Goal: Information Seeking & Learning: Learn about a topic

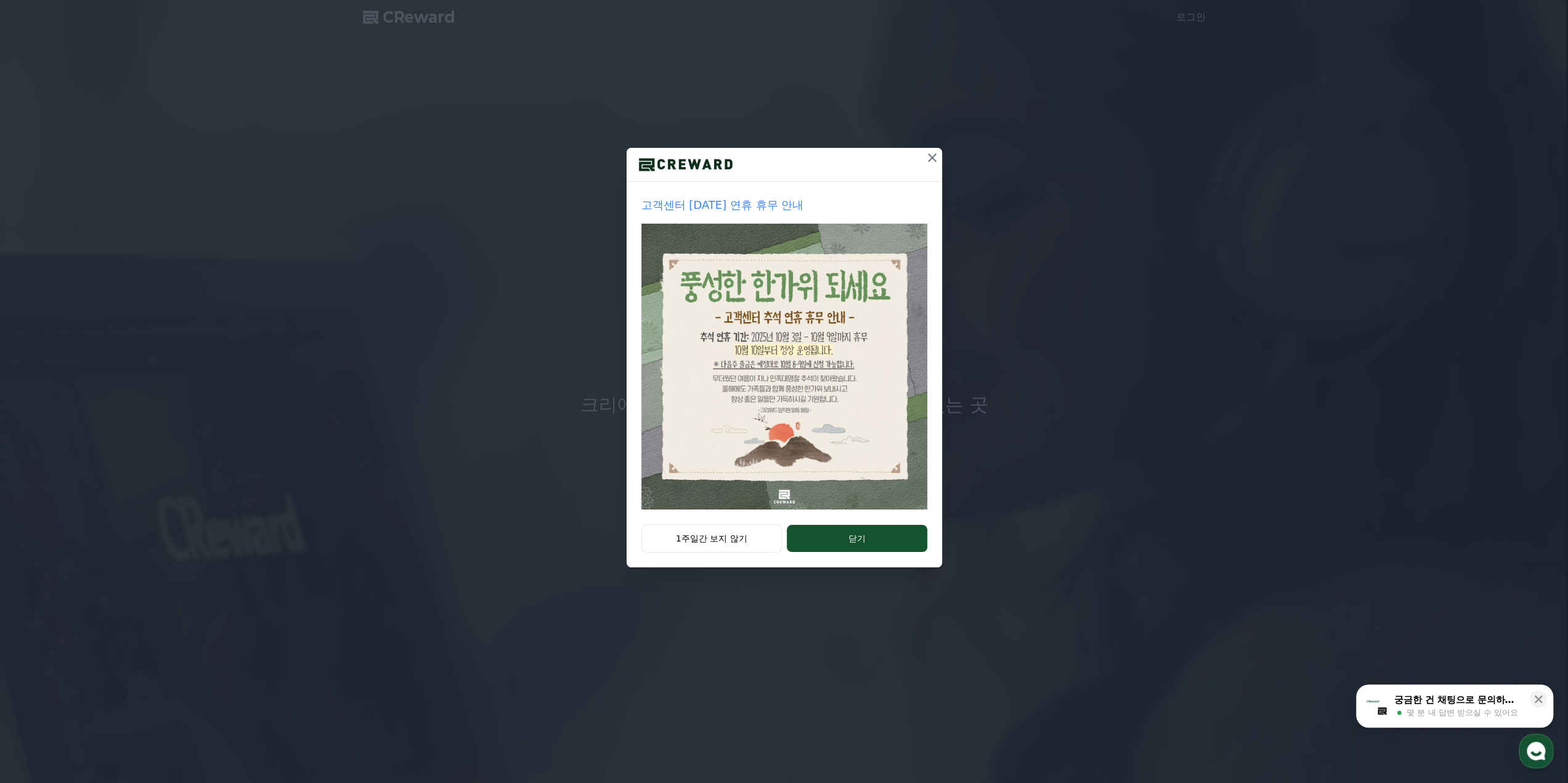
click at [852, 512] on div "고객센터 [DATE] 연휴 휴무 안내" at bounding box center [783, 353] width 315 height 343
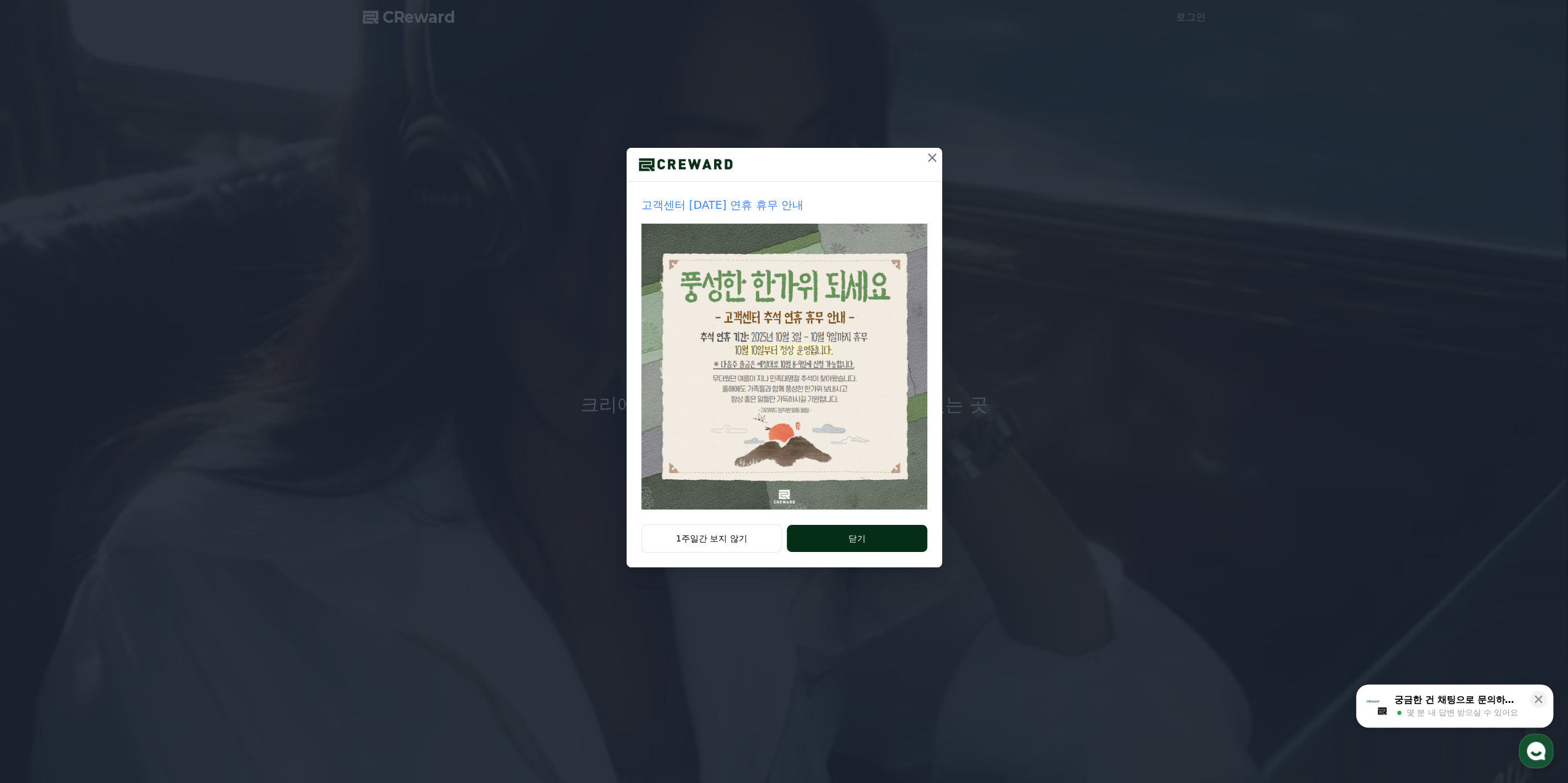
click at [858, 535] on button "닫기" at bounding box center [856, 539] width 140 height 27
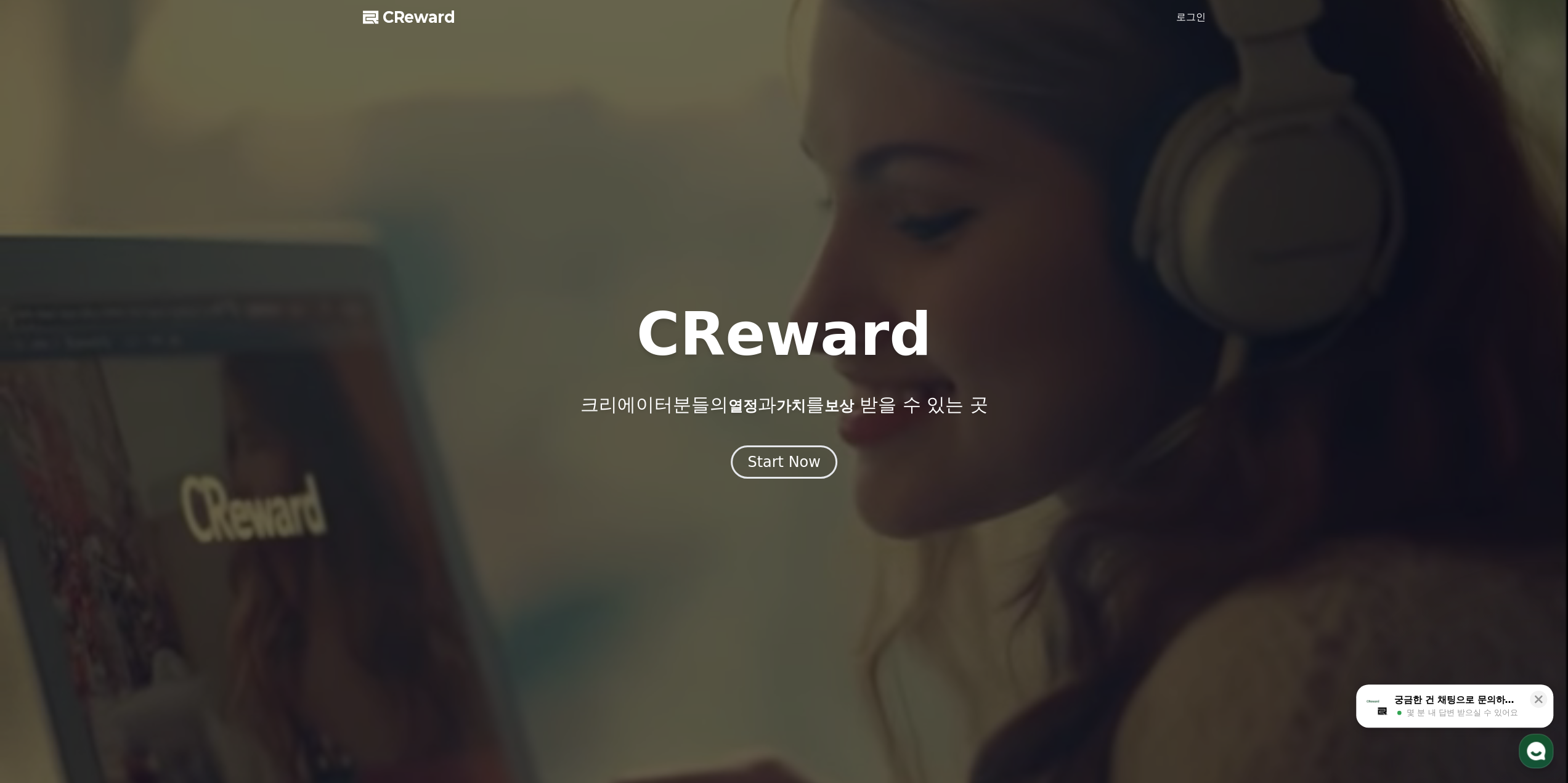
click at [1204, 17] on link "로그인" at bounding box center [1191, 17] width 29 height 15
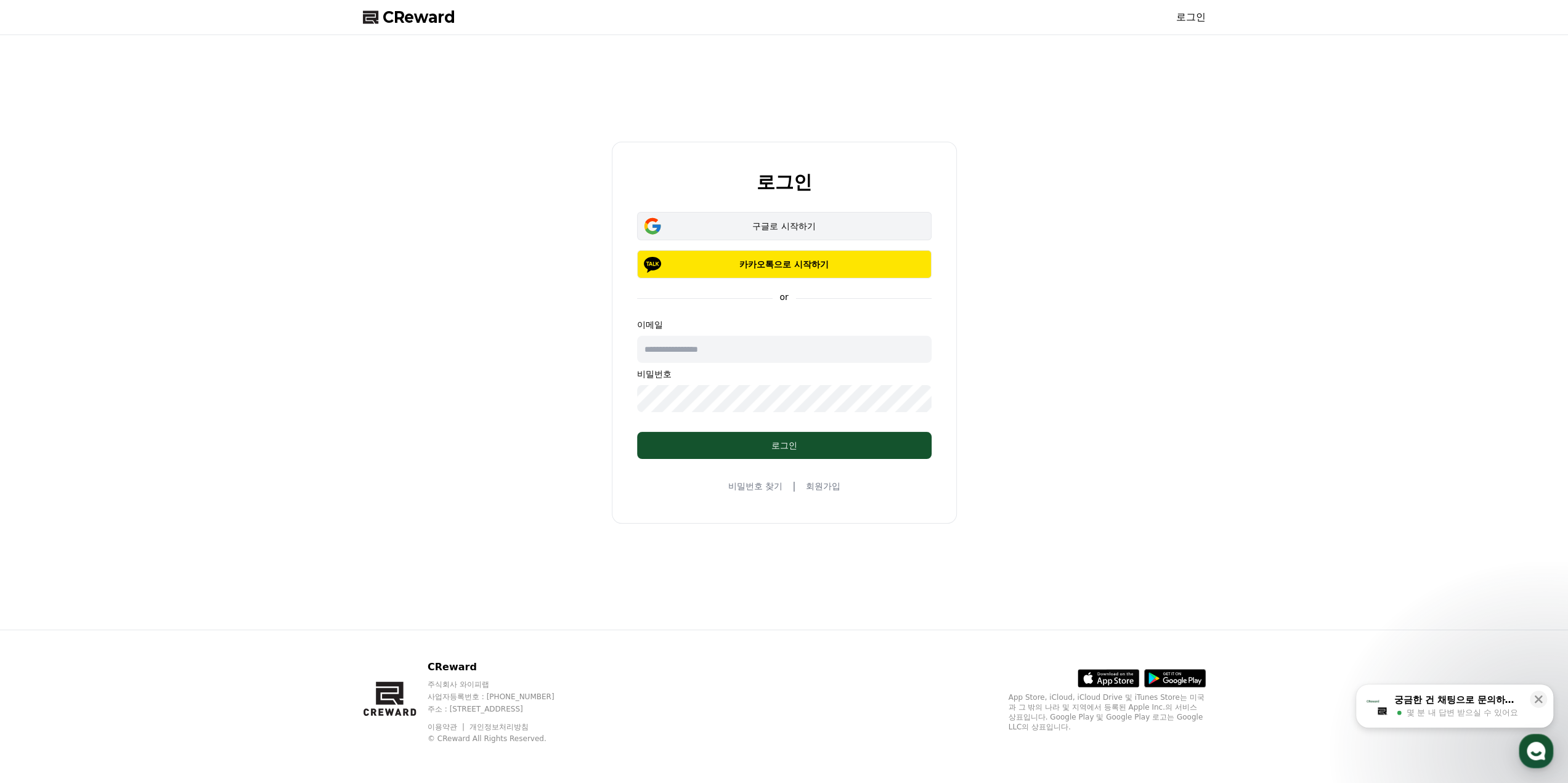
click at [831, 228] on div "구글로 시작하기" at bounding box center [784, 226] width 259 height 12
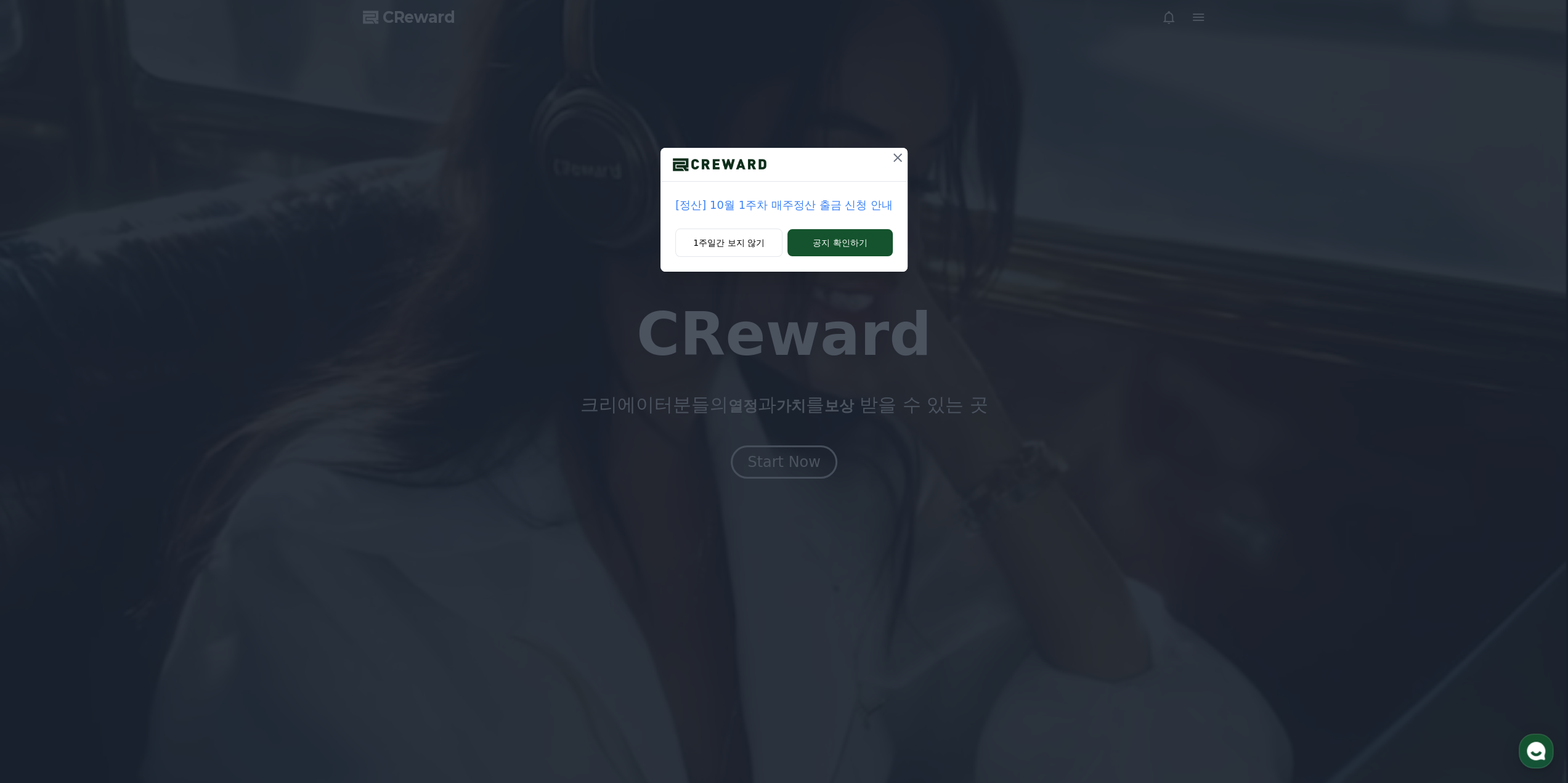
click at [837, 206] on p "[정산] 10월 1주차 매주정산 출금 신청 안내" at bounding box center [783, 205] width 217 height 17
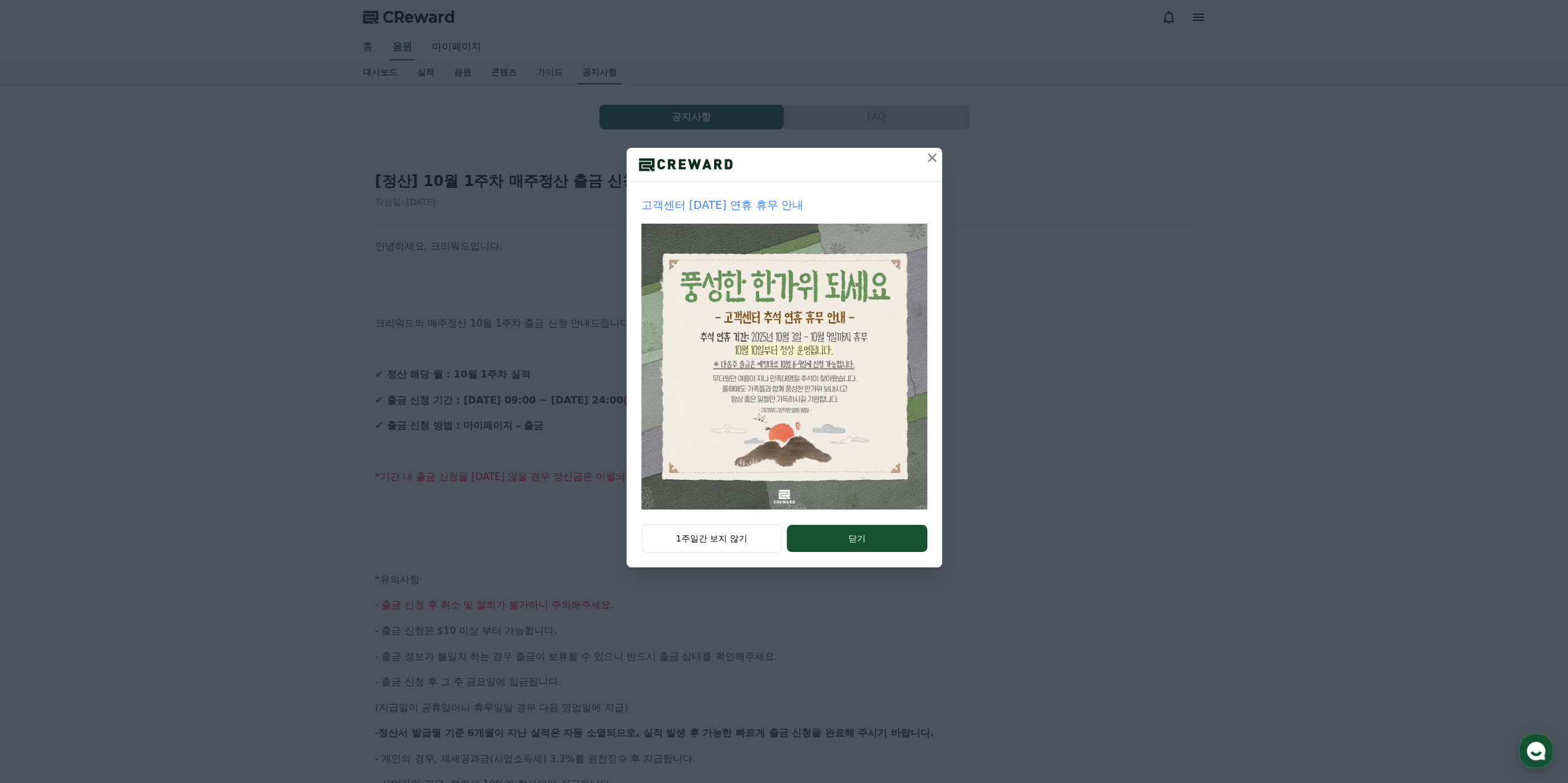
click at [935, 159] on icon at bounding box center [932, 158] width 15 height 15
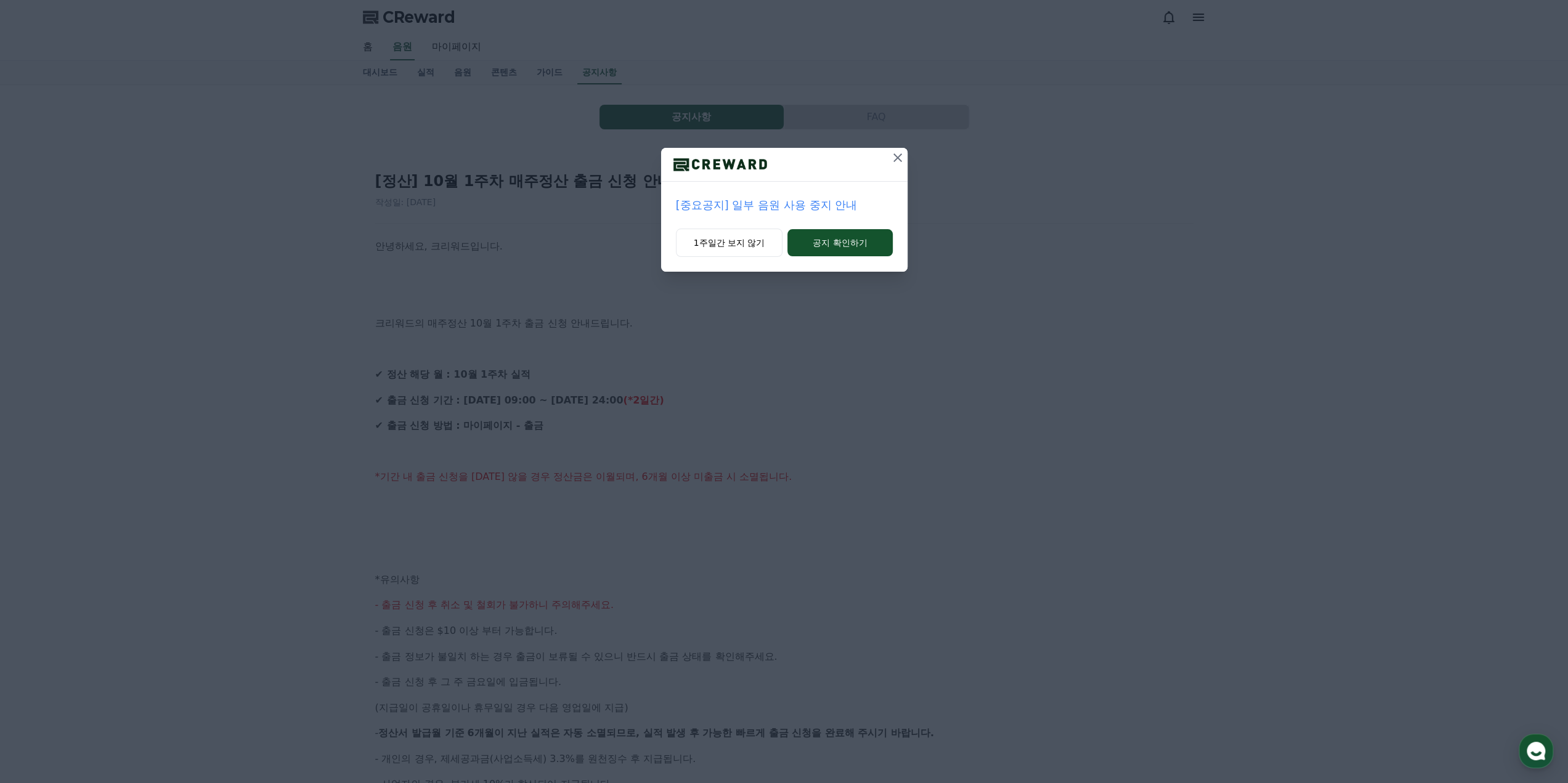
click at [819, 209] on p "[중요공지] 일부 음원 사용 중지 안내" at bounding box center [784, 205] width 217 height 17
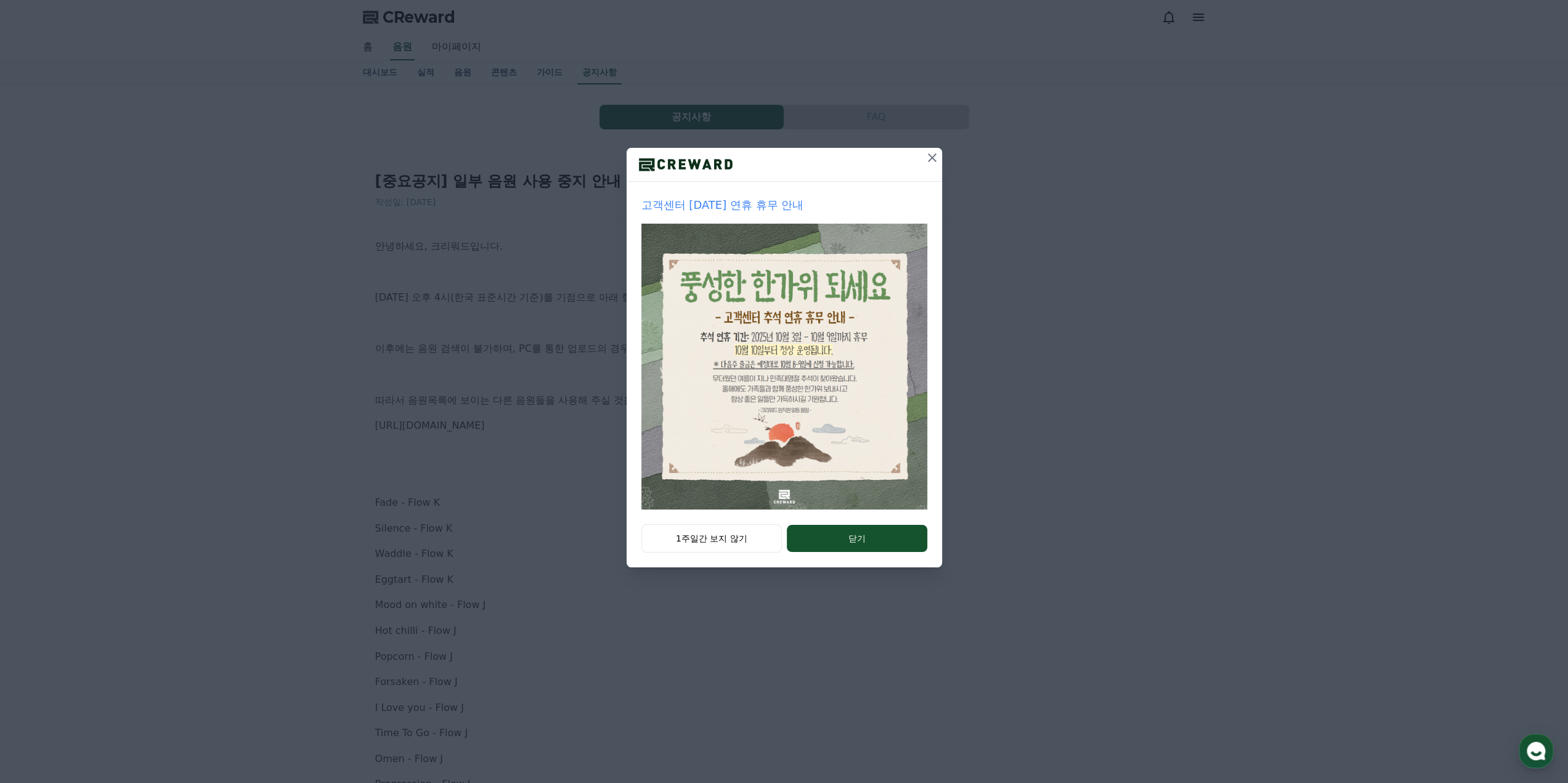
click at [886, 525] on div "1주일간 보지 않기 닫기" at bounding box center [783, 546] width 315 height 43
click at [886, 535] on button "닫기" at bounding box center [856, 539] width 140 height 27
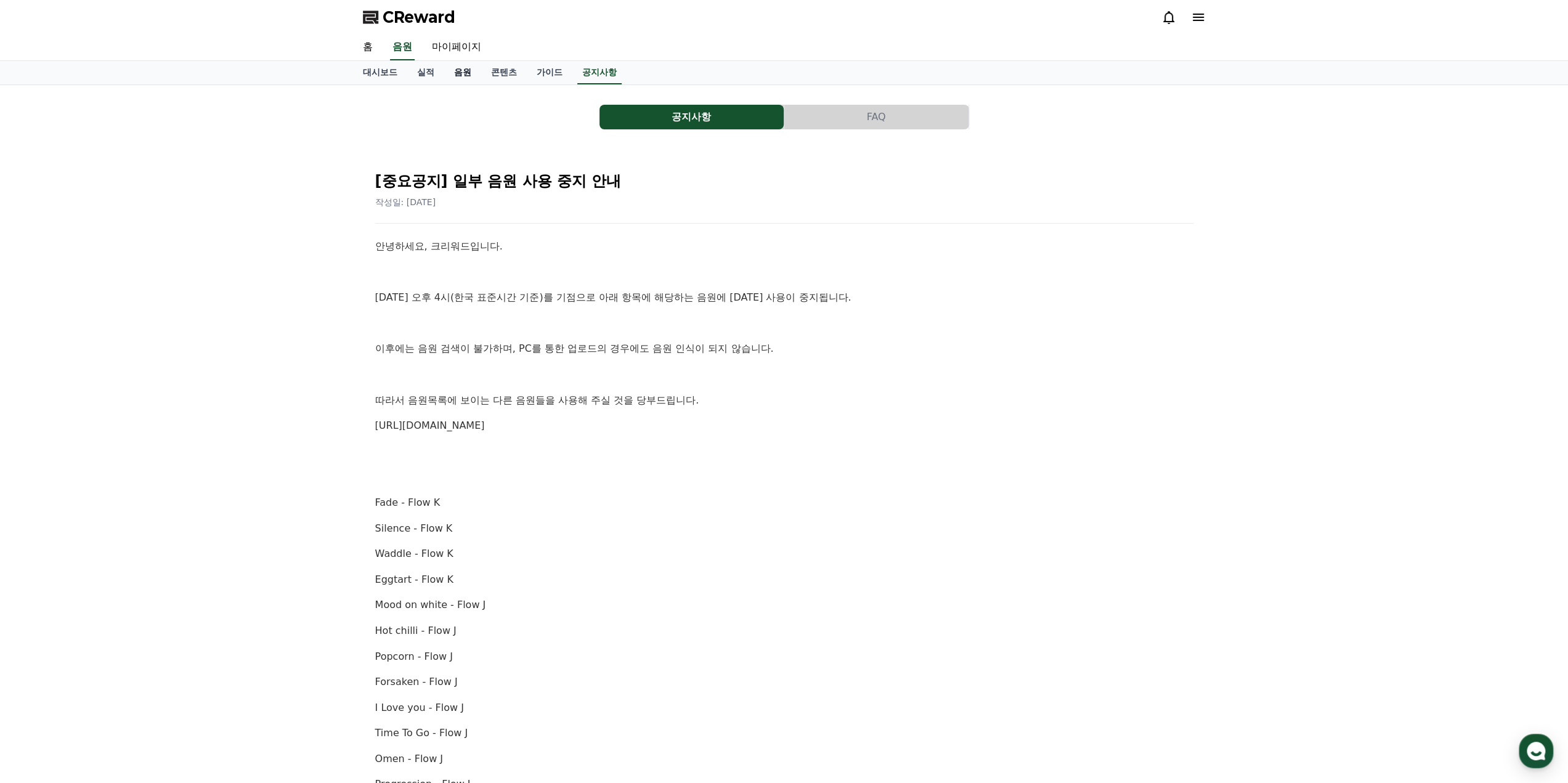
click at [463, 75] on link "음원" at bounding box center [462, 72] width 37 height 23
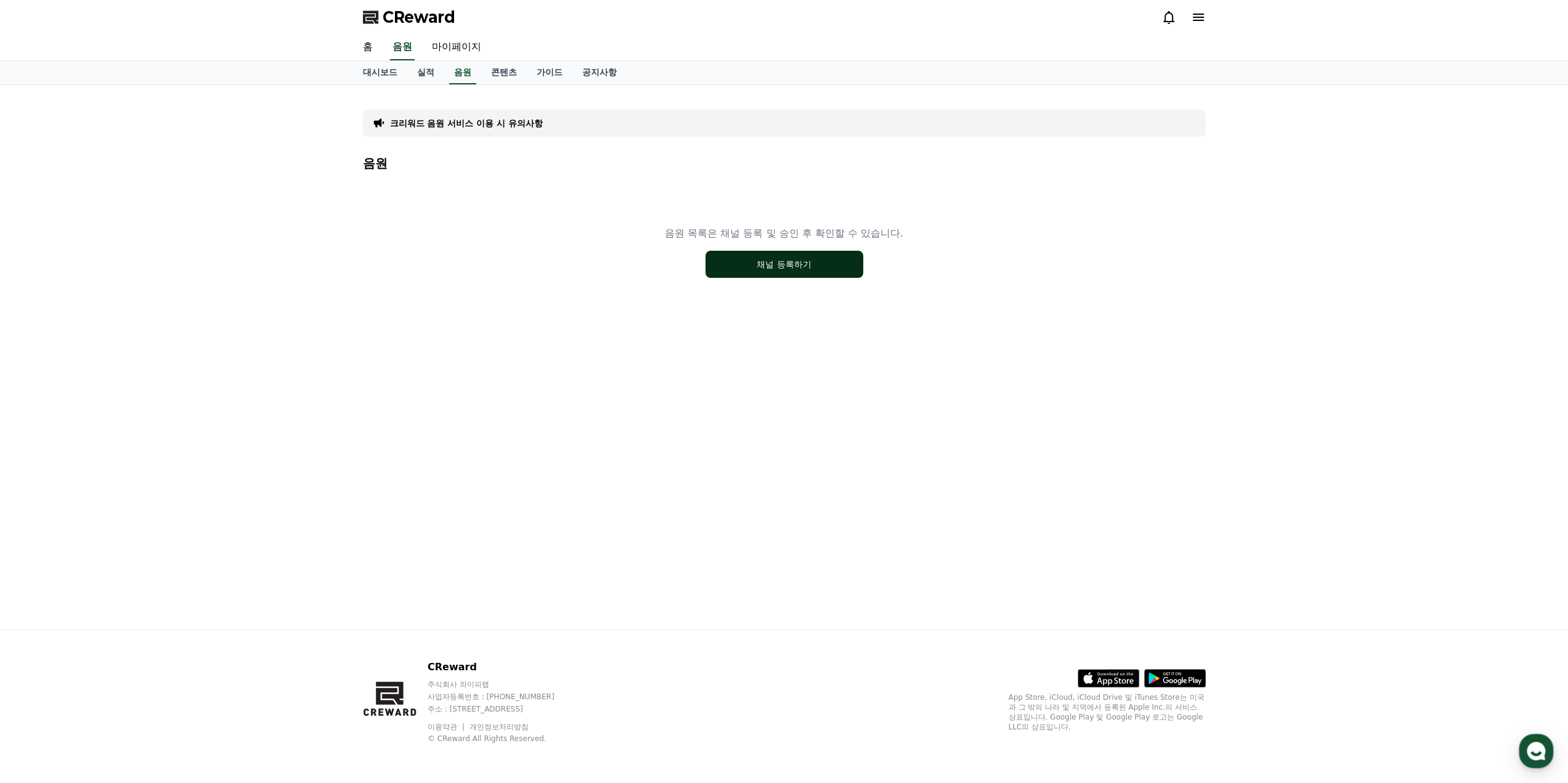
click at [741, 266] on button "채널 등록하기" at bounding box center [784, 264] width 158 height 27
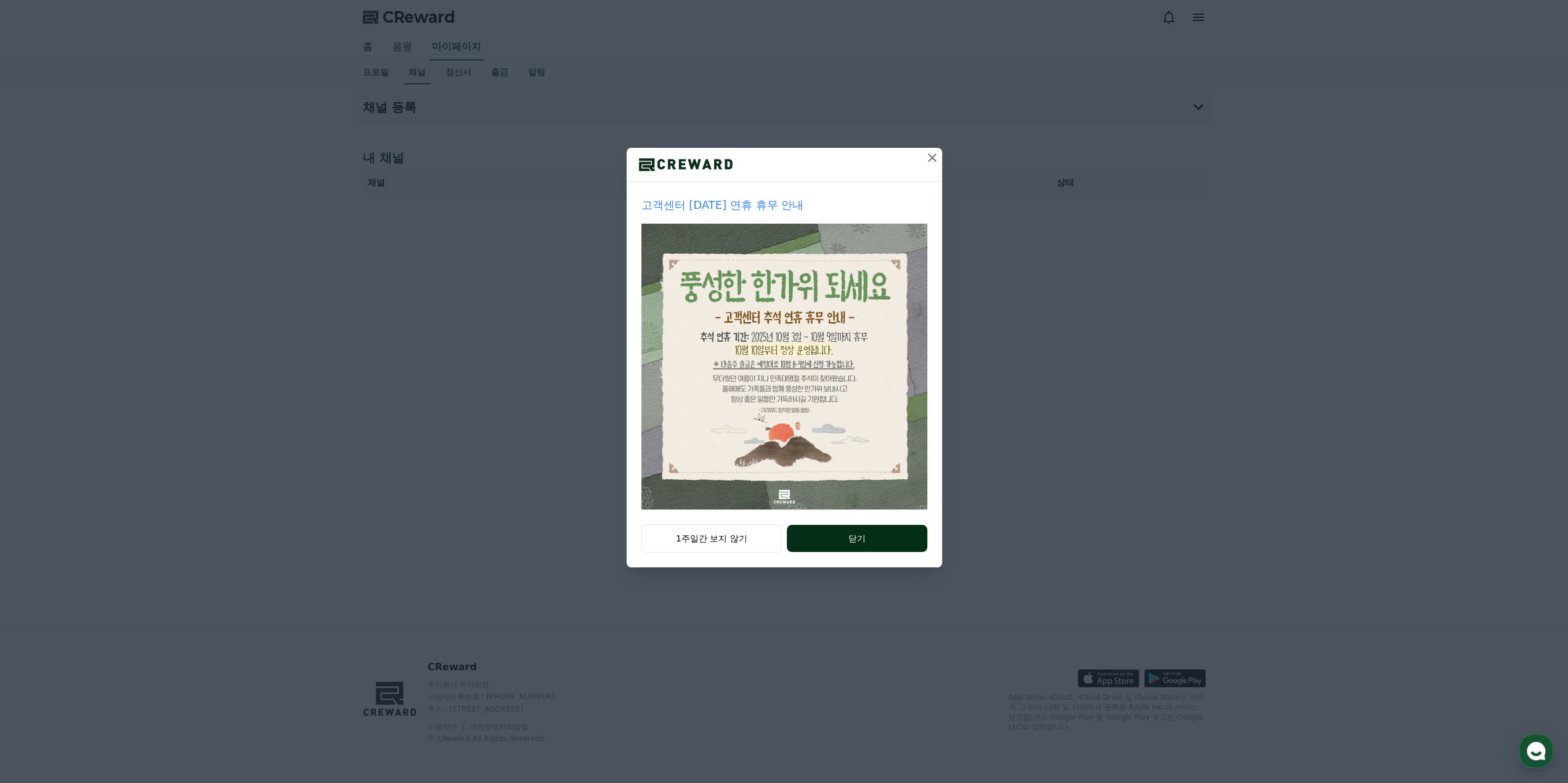
click at [878, 538] on button "닫기" at bounding box center [856, 539] width 140 height 27
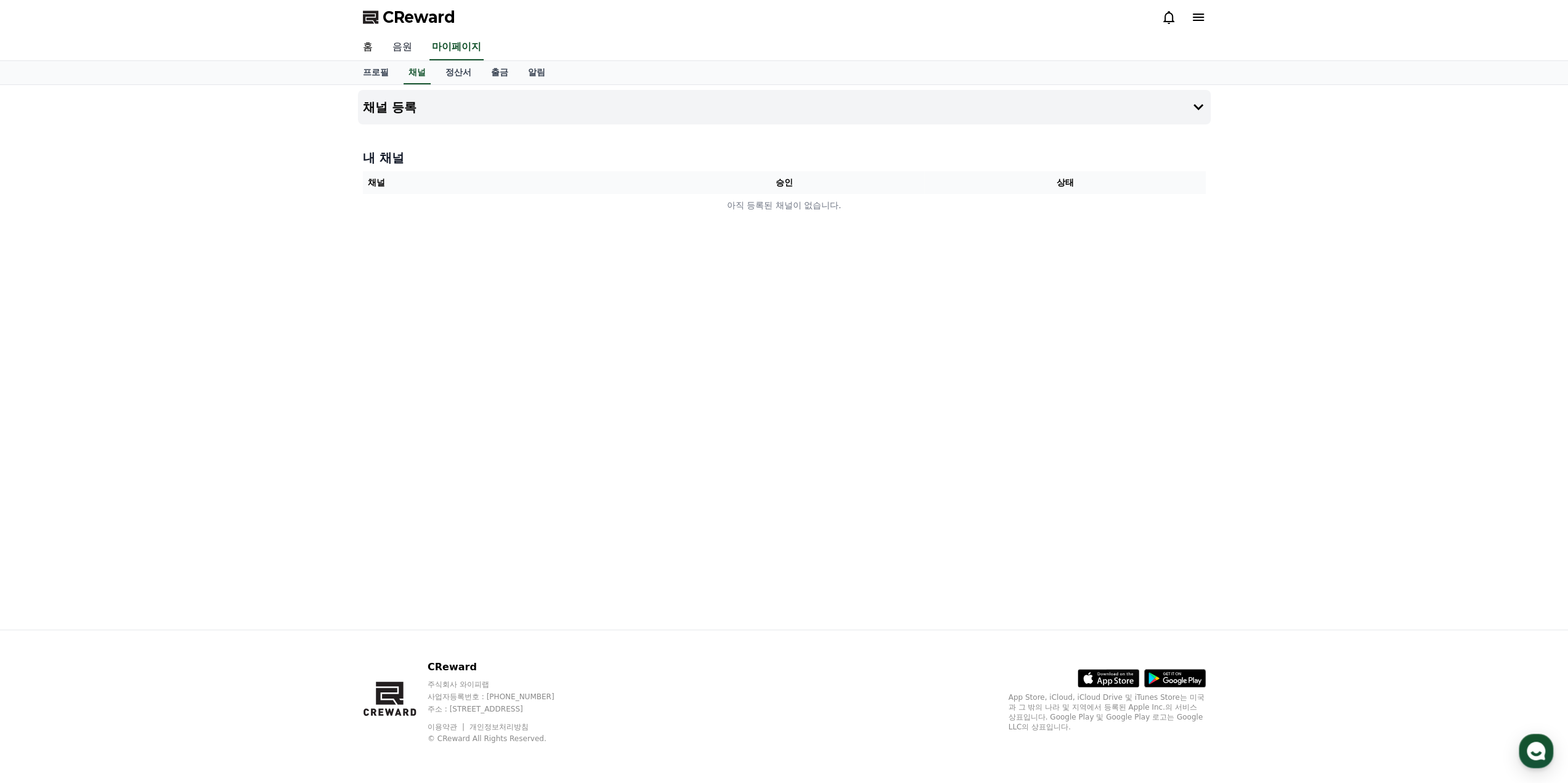
click at [401, 47] on link "음원" at bounding box center [402, 48] width 39 height 26
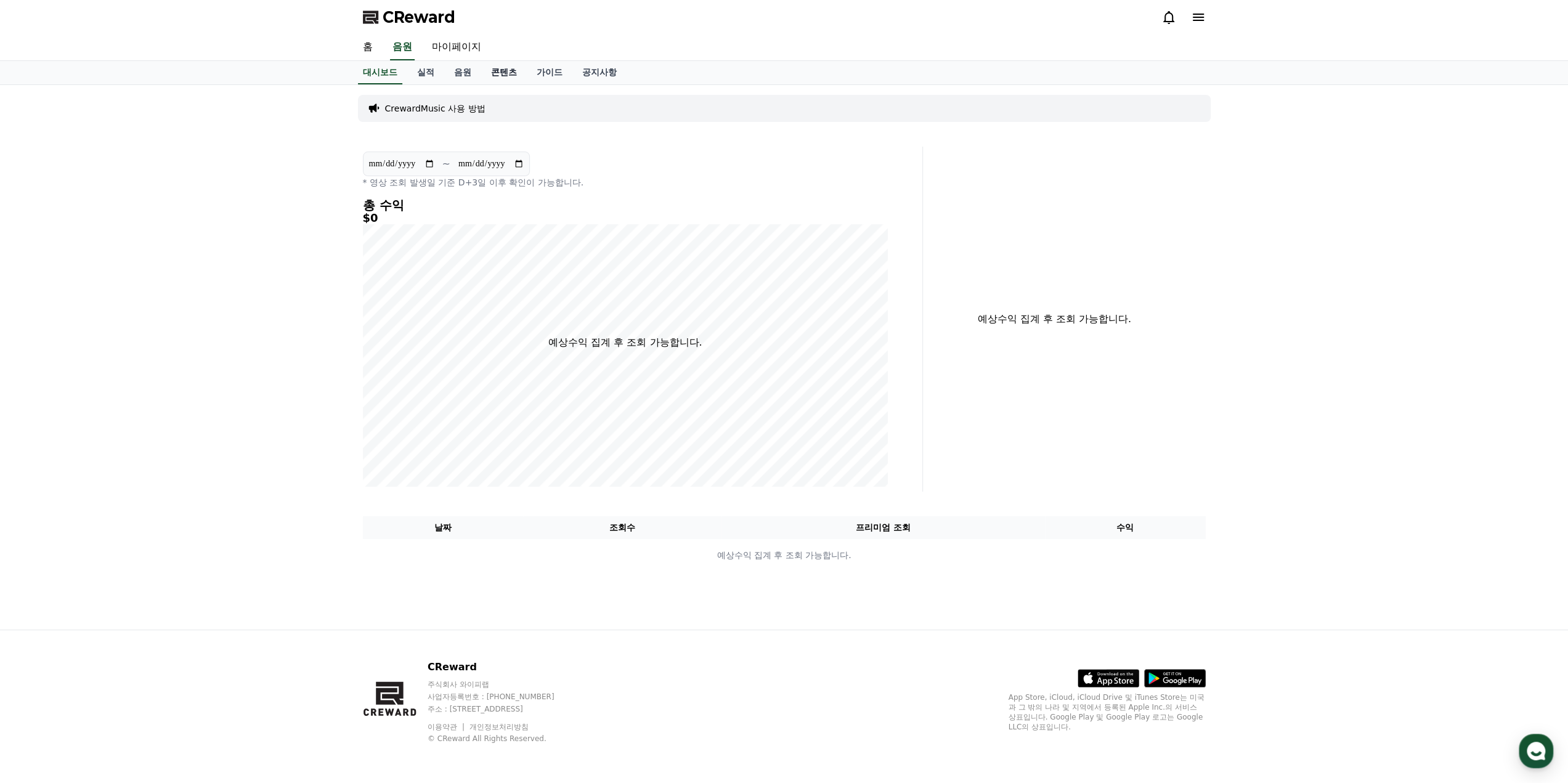
click at [511, 75] on link "콘텐츠" at bounding box center [504, 72] width 45 height 23
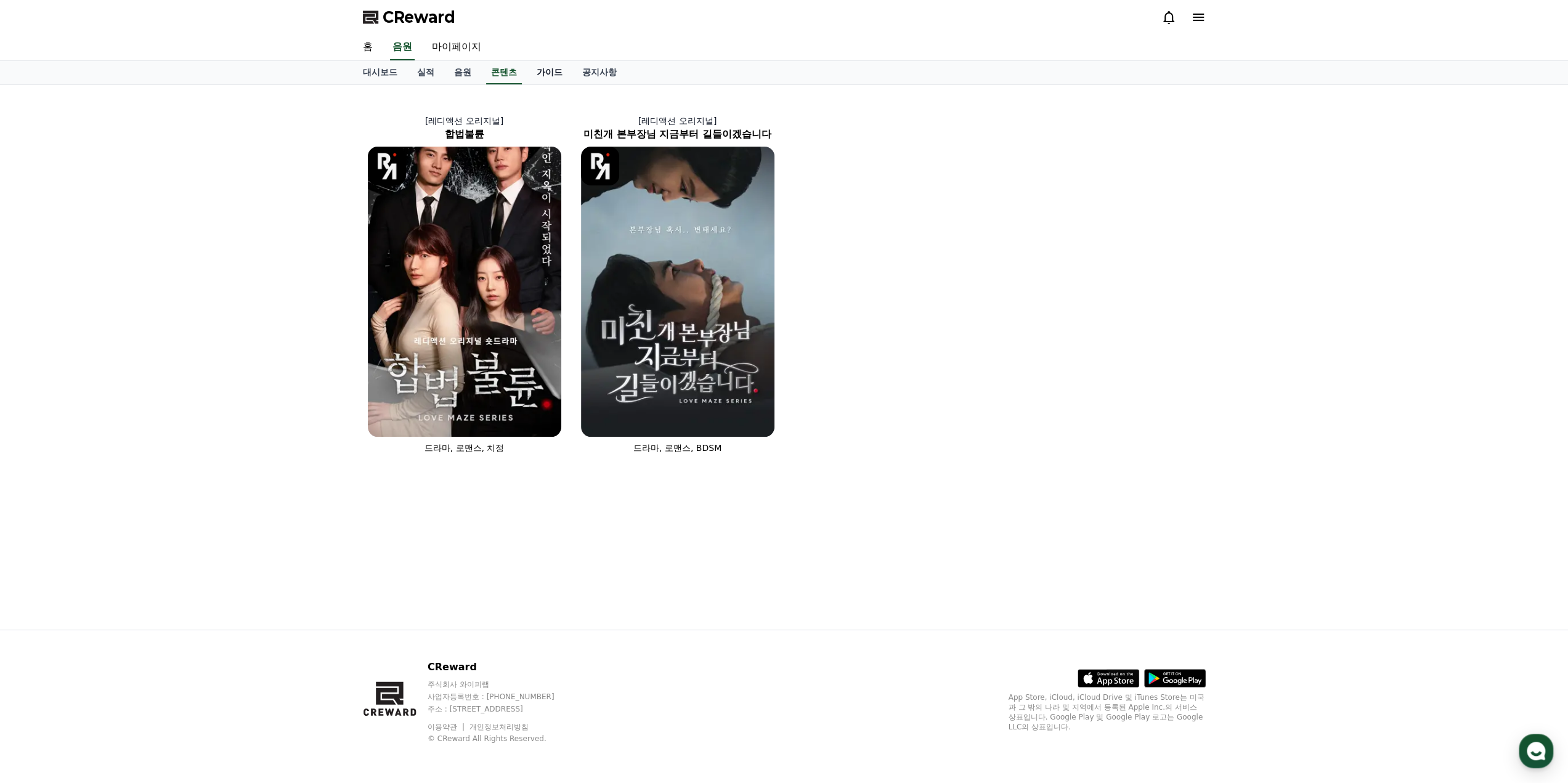
click at [538, 68] on link "가이드" at bounding box center [549, 72] width 45 height 23
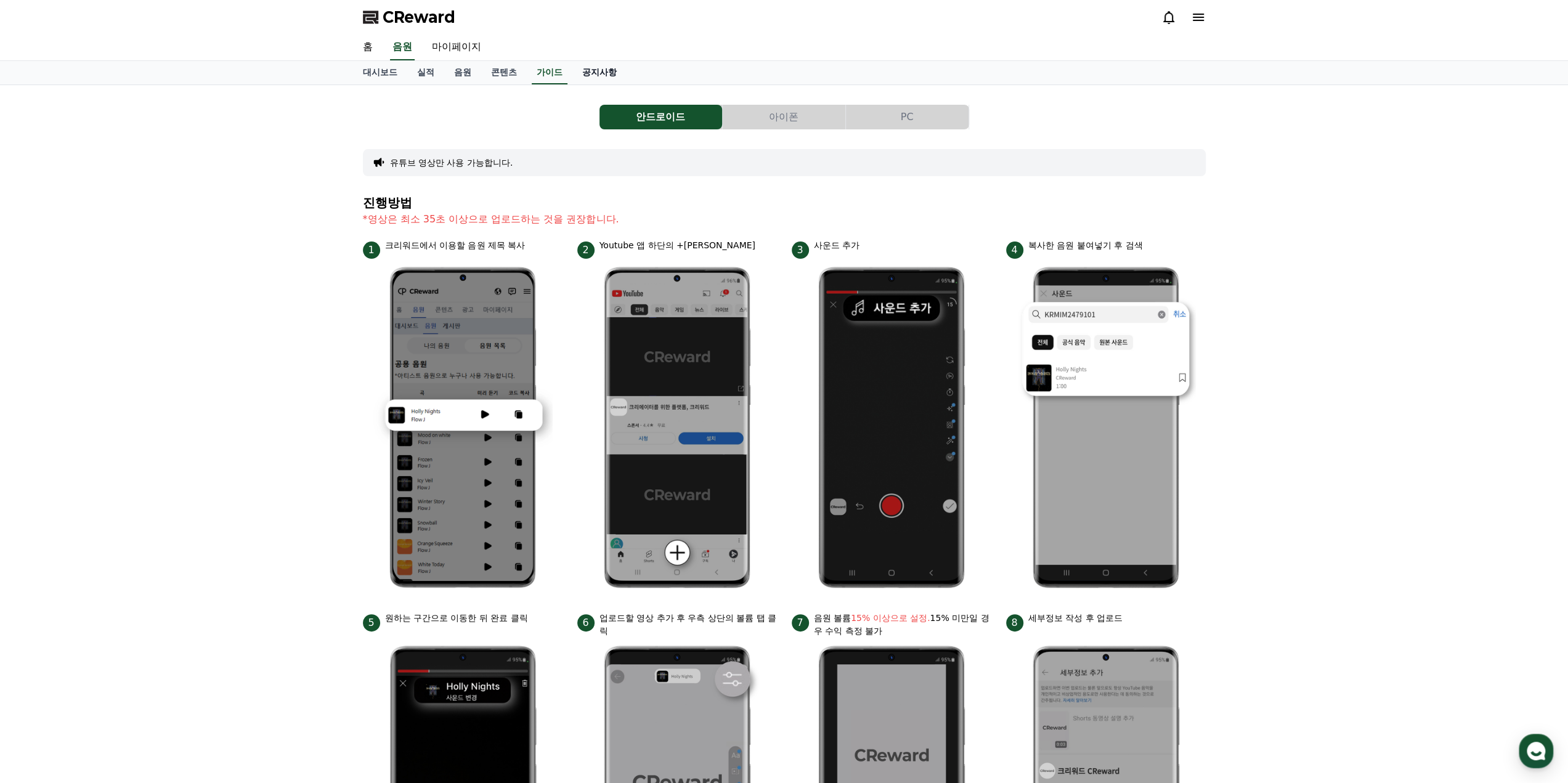
click at [615, 74] on link "공지사항" at bounding box center [599, 72] width 54 height 23
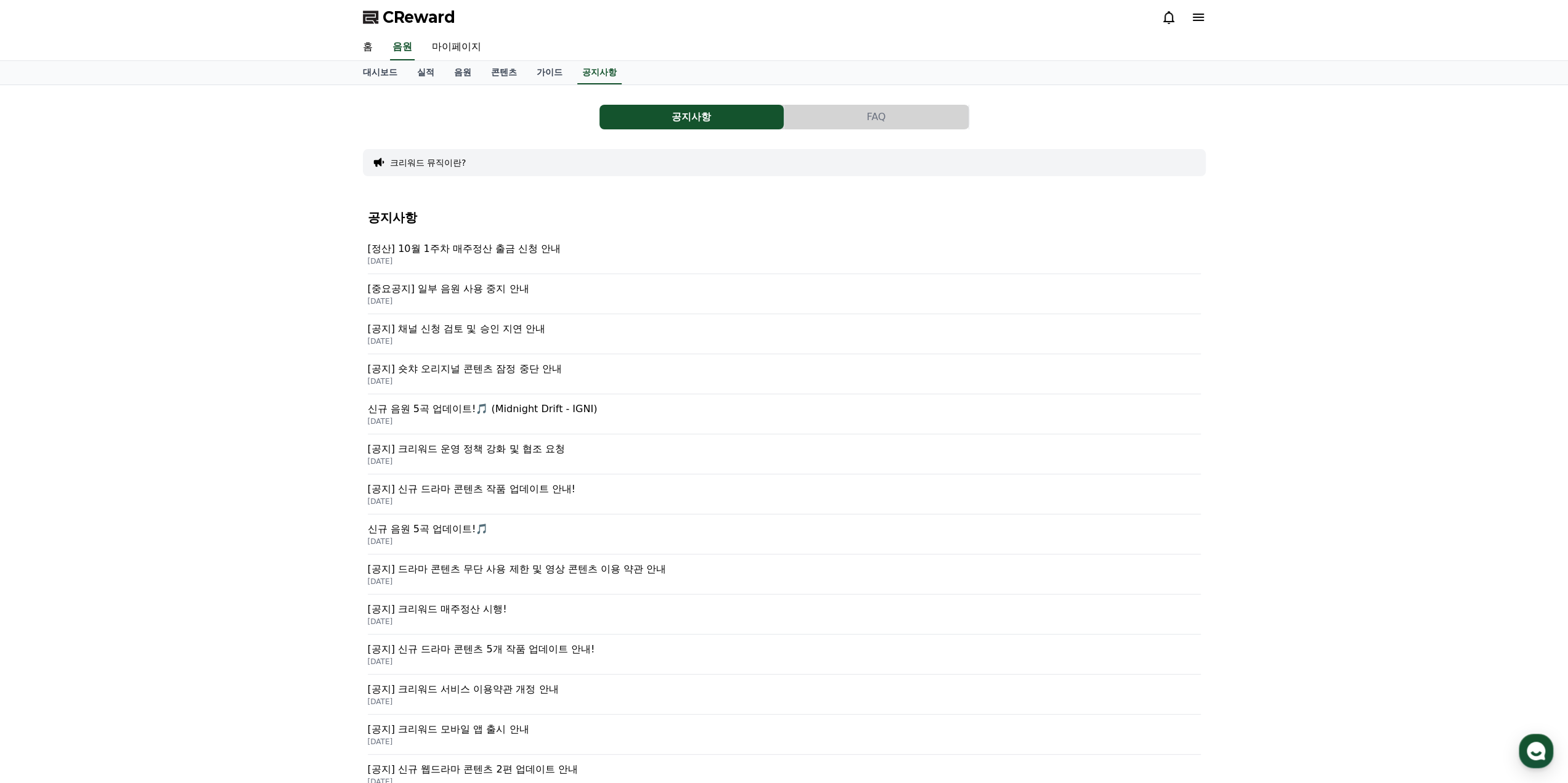
click at [504, 324] on p "[공지] 채널 신청 검토 및 승인 지연 안내" at bounding box center [784, 329] width 833 height 15
click at [455, 452] on p "[공지] 크리워드 운영 정책 강화 및 협조 요청" at bounding box center [784, 449] width 833 height 15
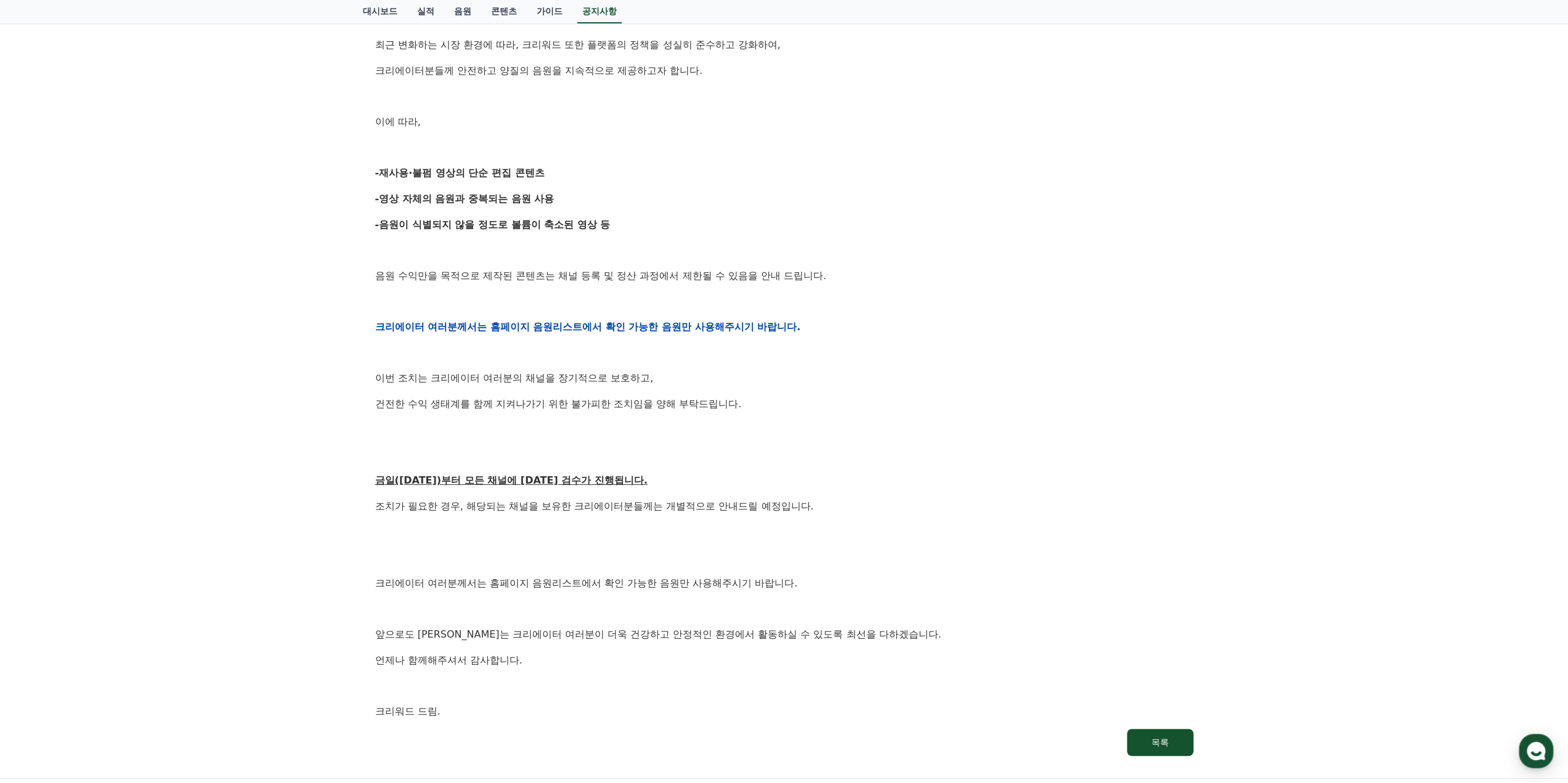
scroll to position [308, 0]
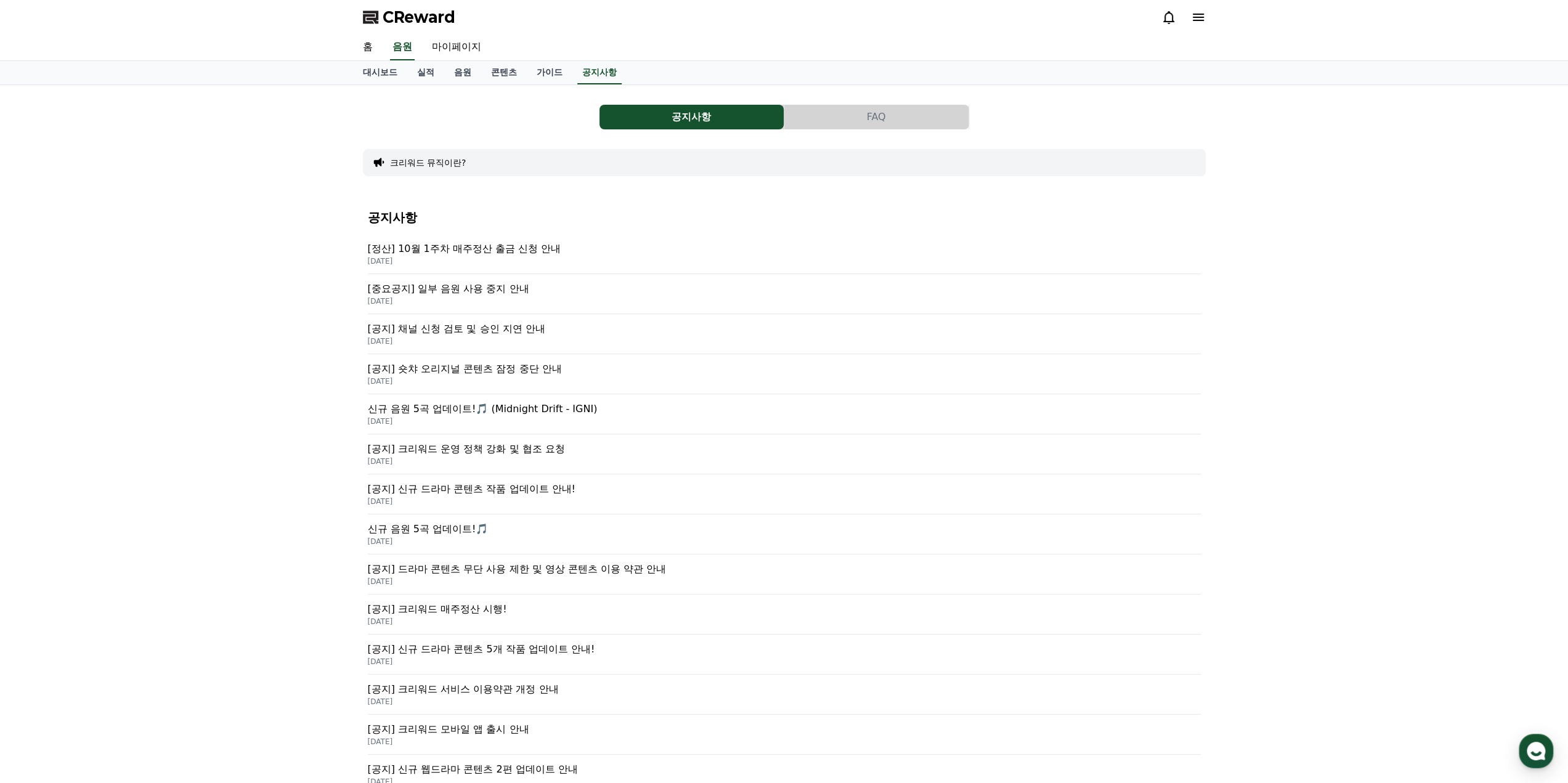
scroll to position [62, 0]
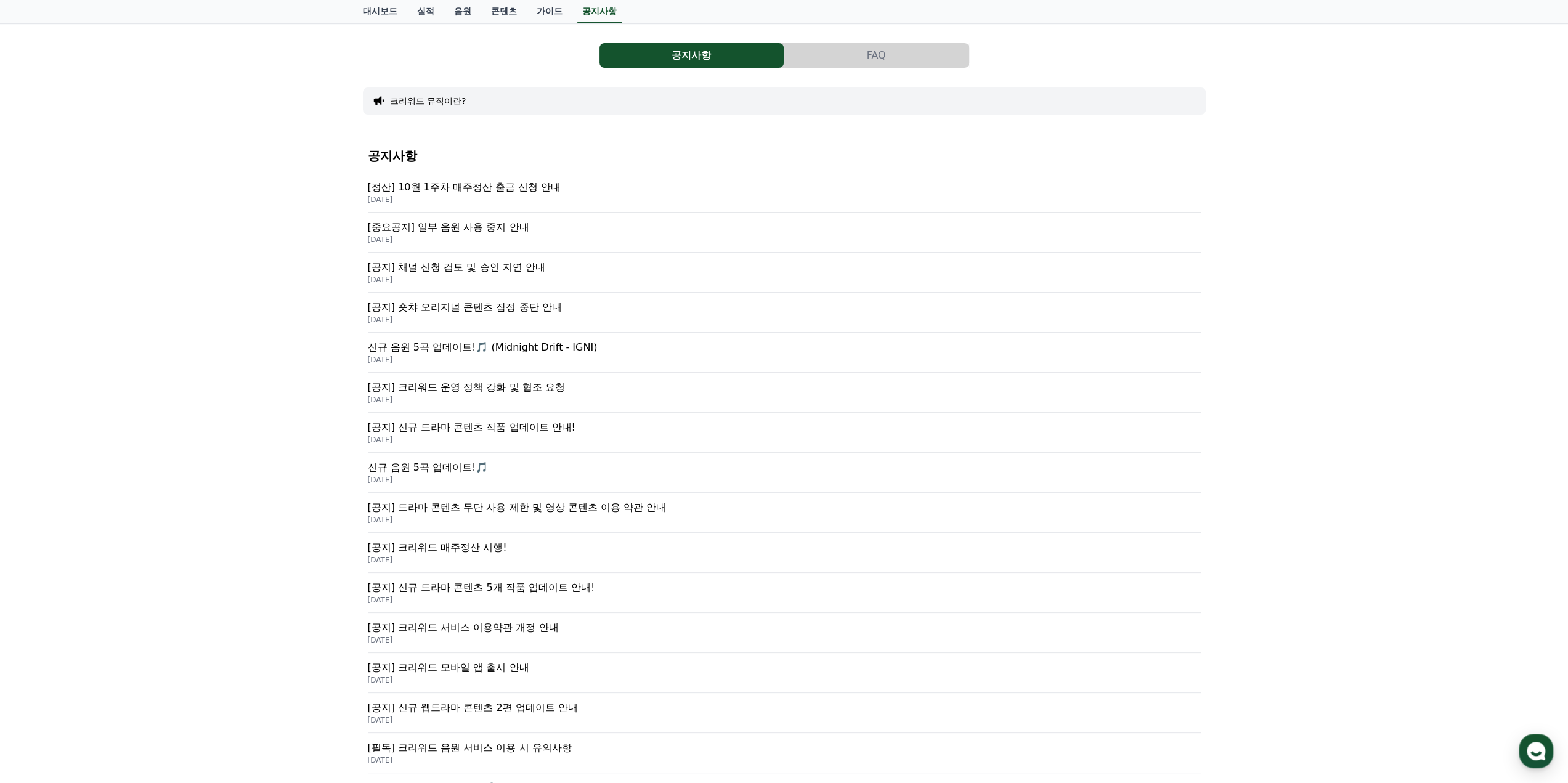
click at [438, 471] on p "신규 음원 5곡 업데이트!🎵" at bounding box center [784, 468] width 833 height 15
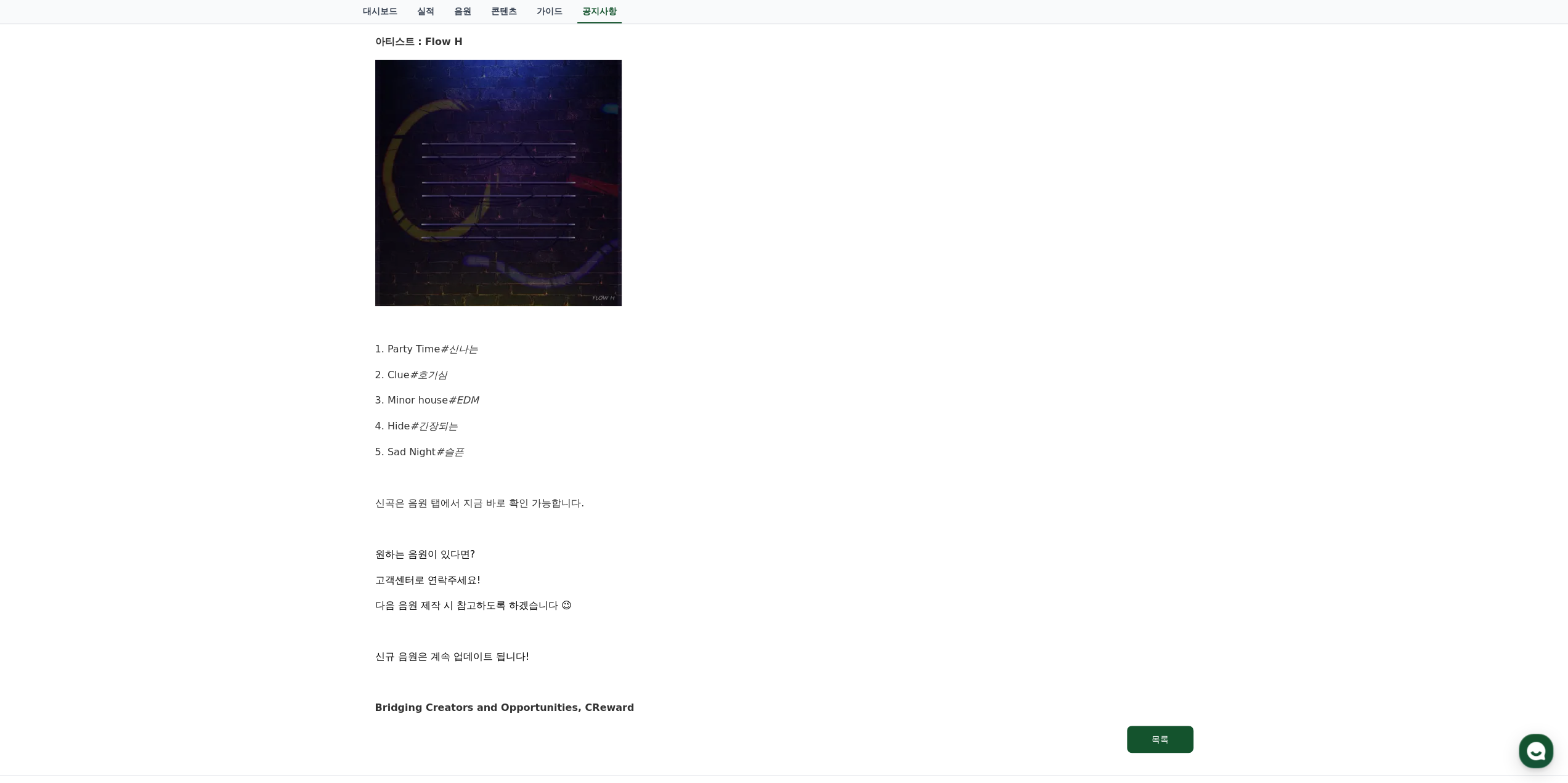
scroll to position [370, 0]
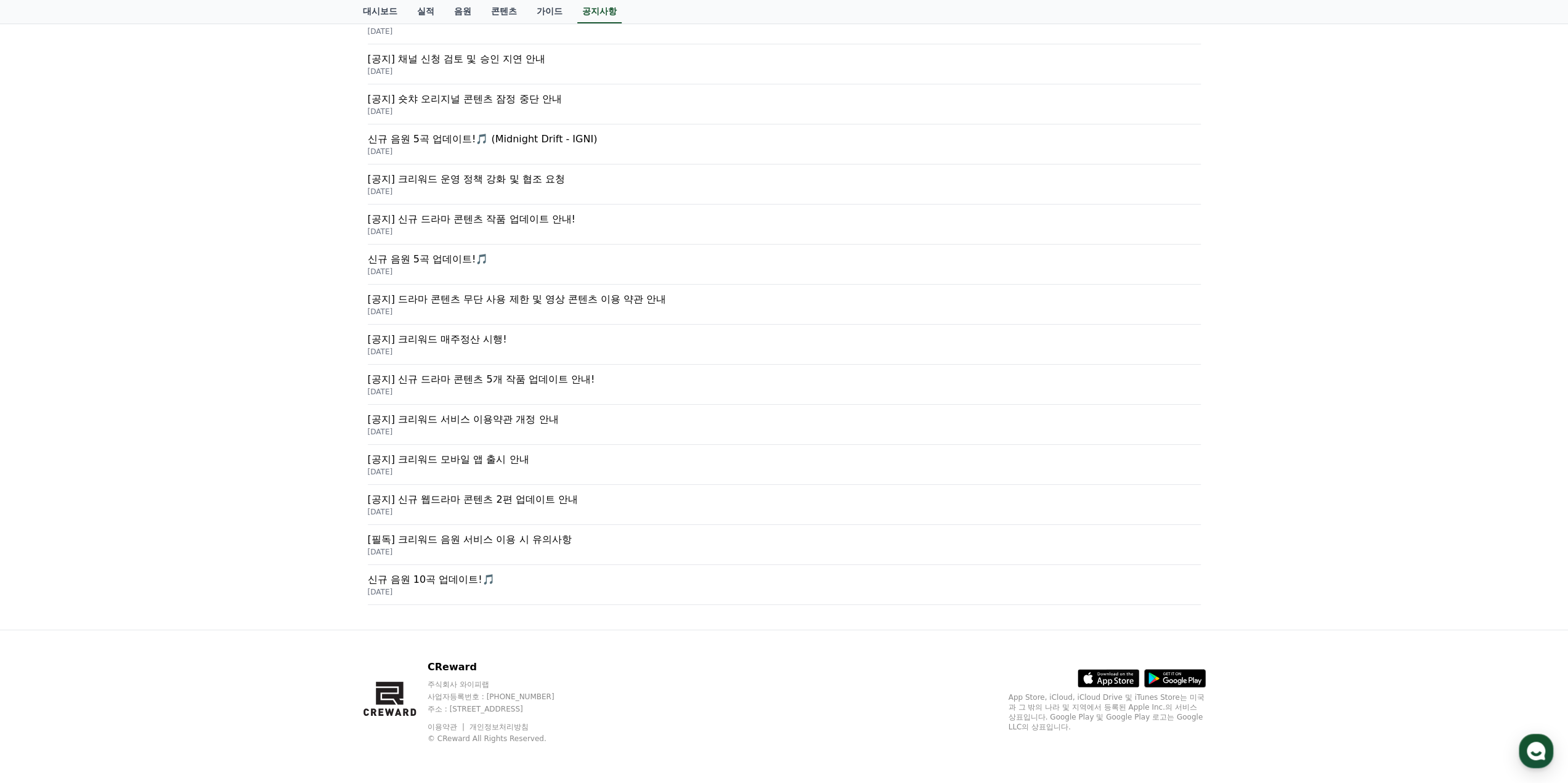
scroll to position [62, 0]
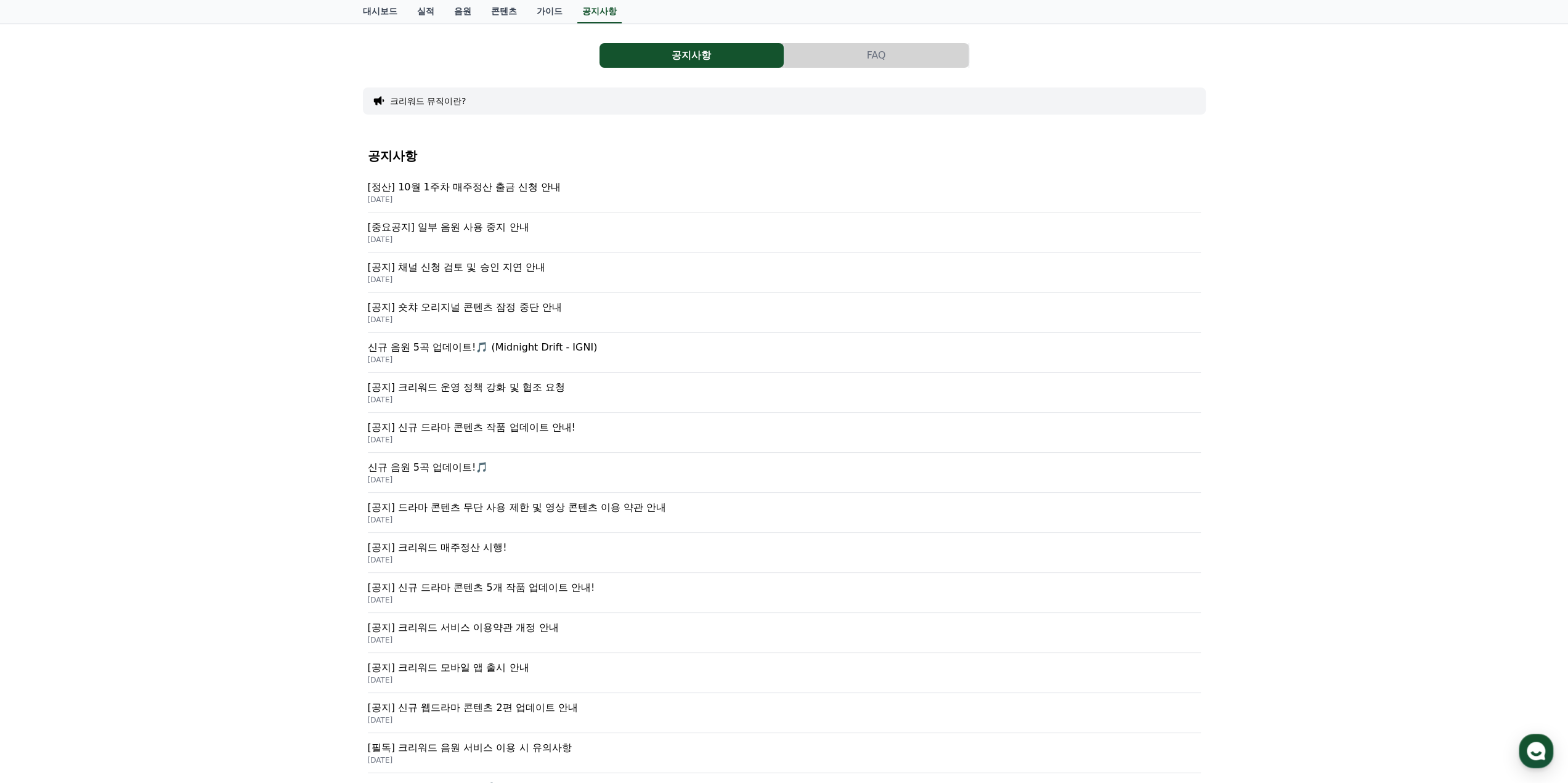
click at [286, 280] on div "공지사항 FAQ 크리워드 뮤직이란? 공지사항 [정산] 10월 1주차 매주정산 출금 신청 안내 [DATE] [중요공지] 일부 음원 사용 중지 안…" at bounding box center [784, 430] width 1568 height 814
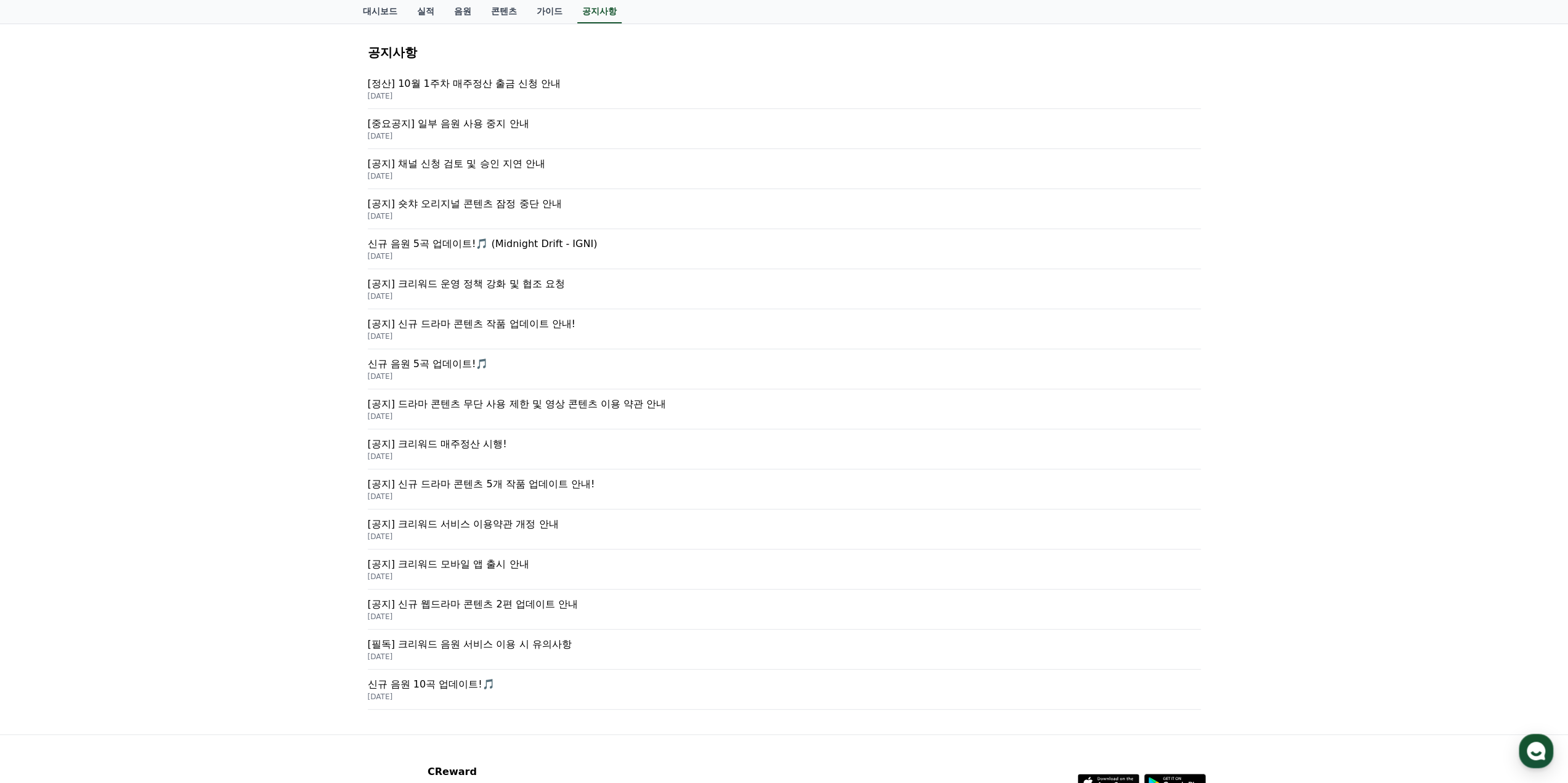
scroll to position [185, 0]
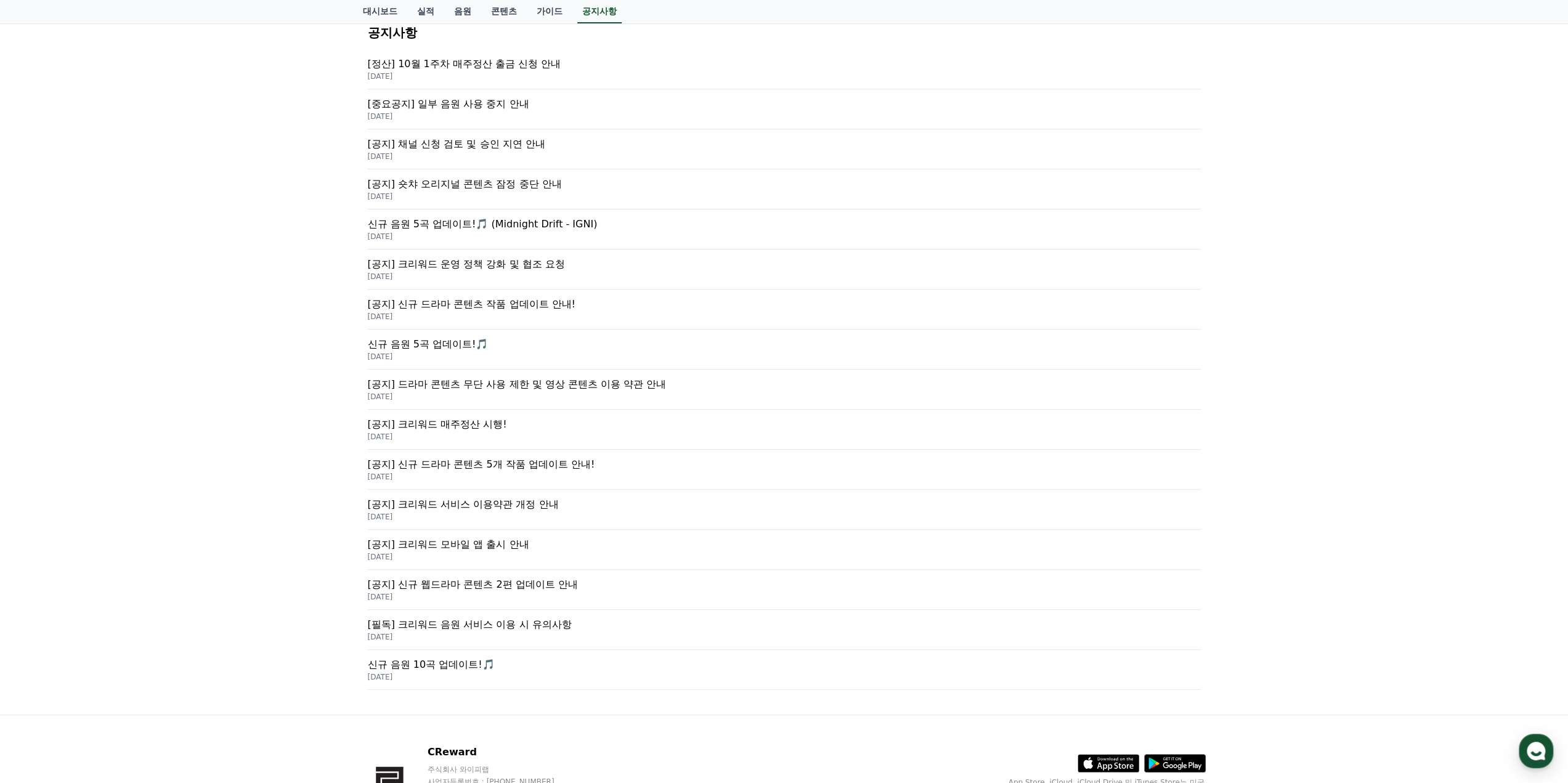
click at [456, 502] on p "[공지] 크리워드 서비스 이용약관 개정 안내" at bounding box center [784, 505] width 833 height 15
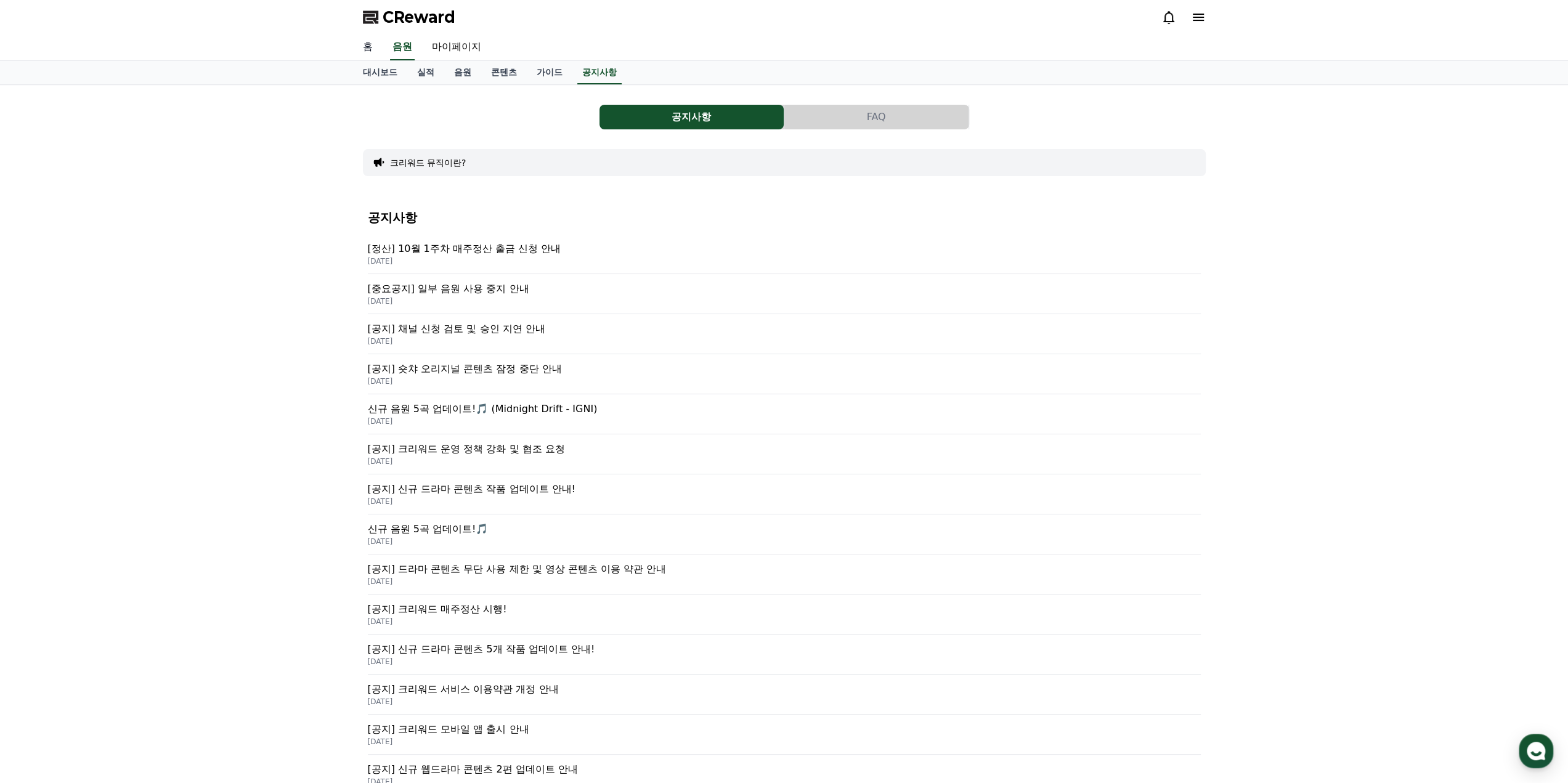
click at [372, 48] on link "홈" at bounding box center [368, 48] width 29 height 26
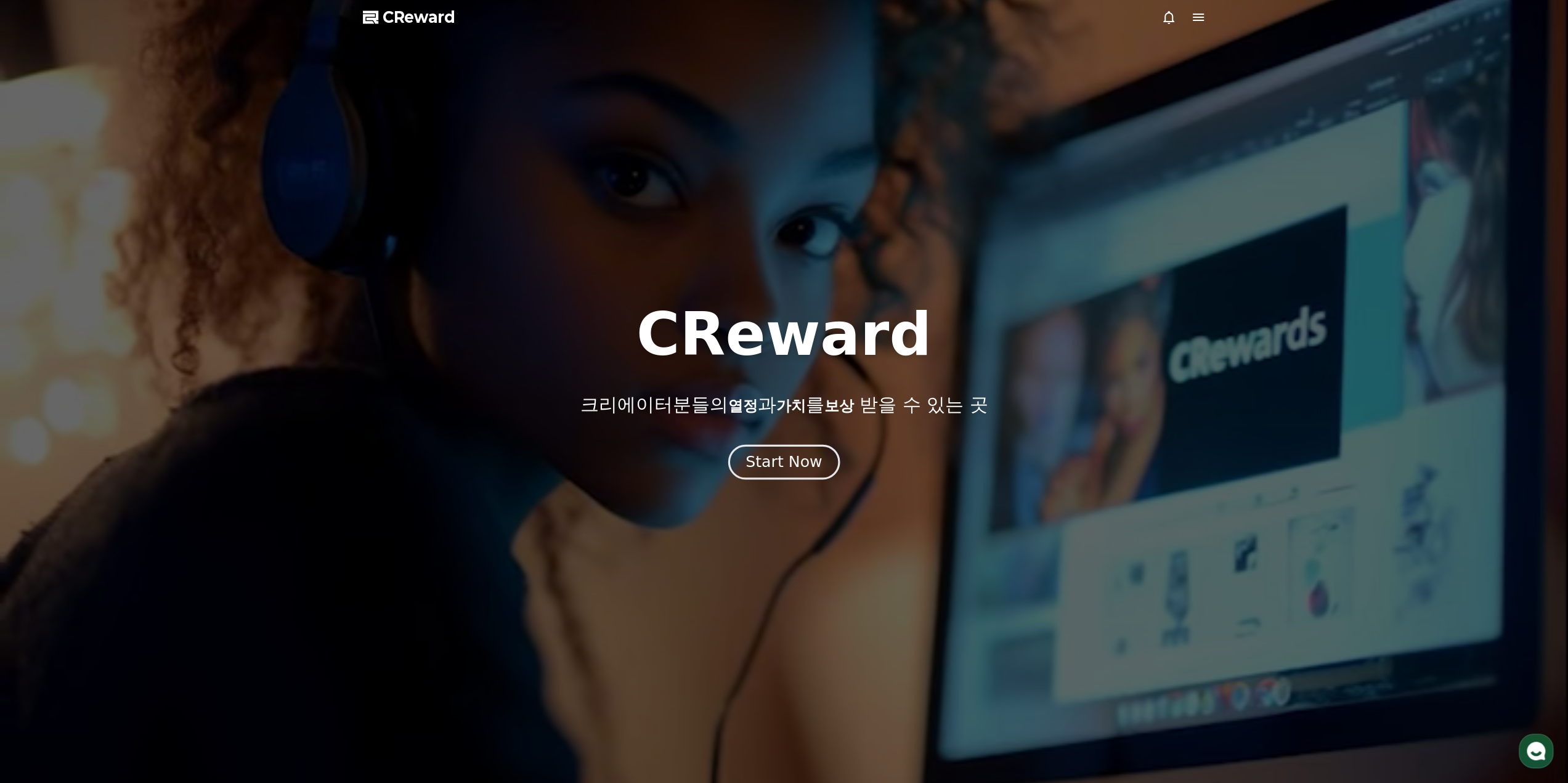
click at [802, 462] on div "Start Now" at bounding box center [783, 462] width 76 height 21
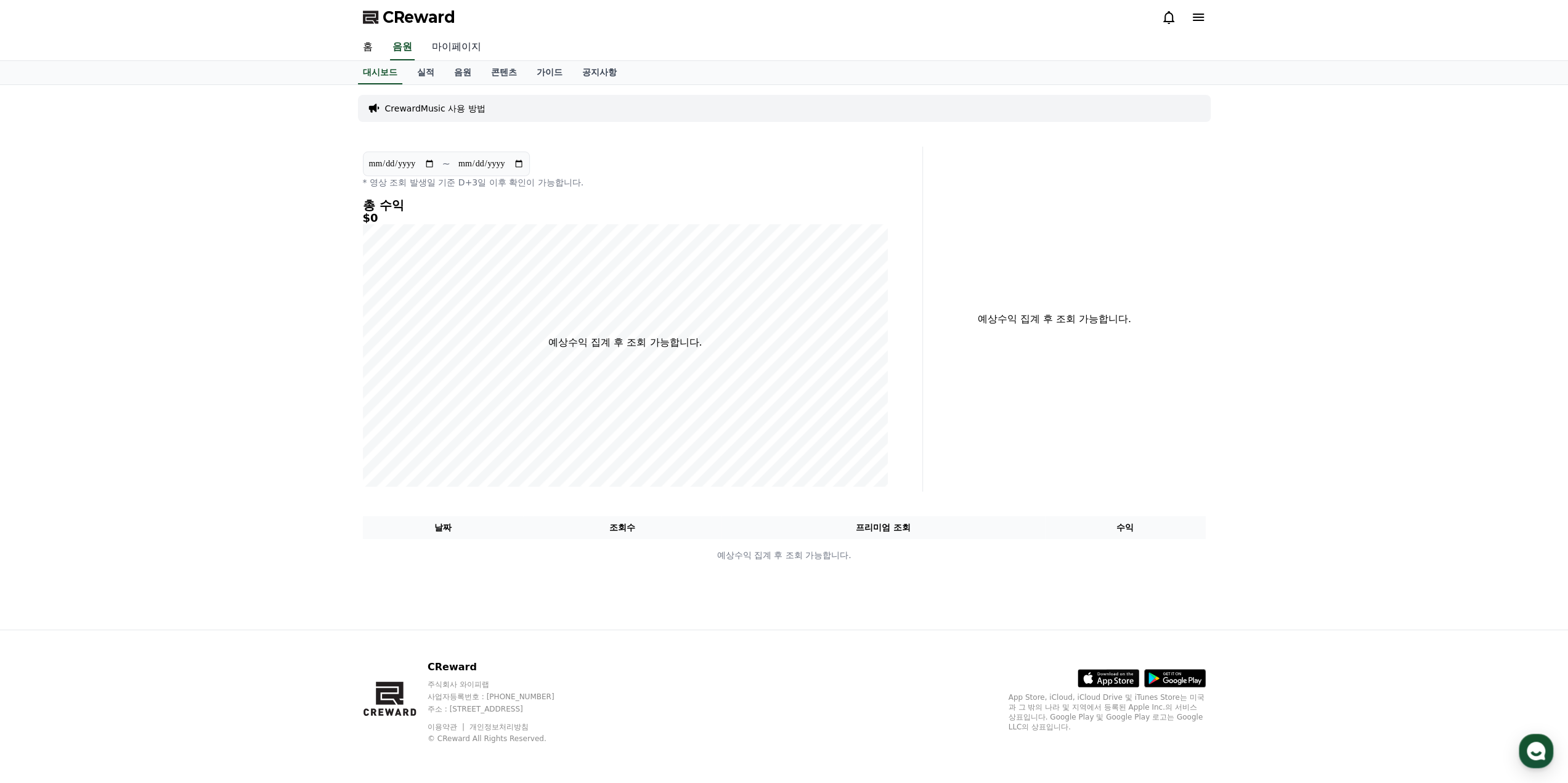
click at [448, 44] on link "마이페이지" at bounding box center [456, 48] width 69 height 26
select select "**********"
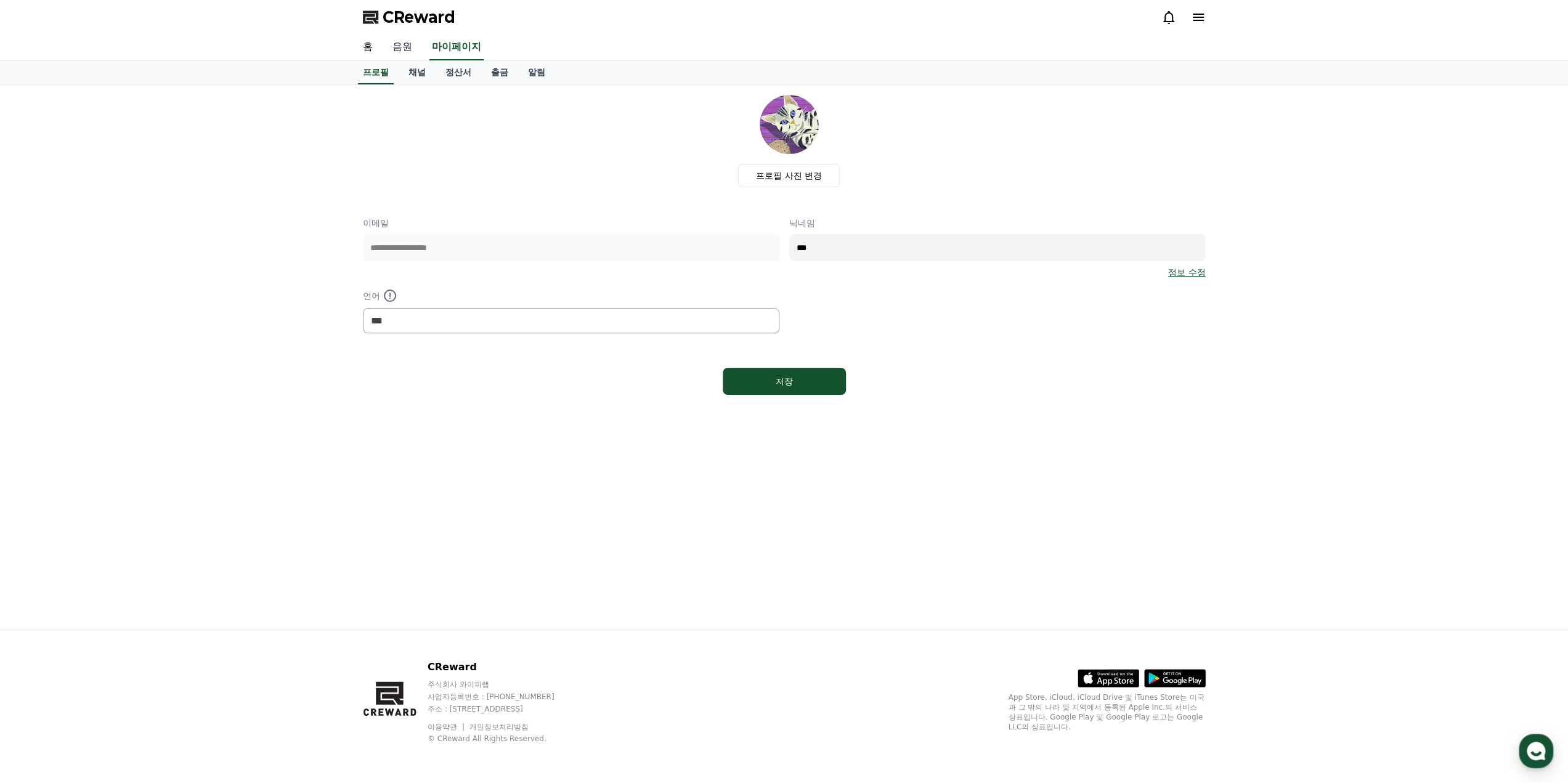
click at [399, 52] on link "음원" at bounding box center [402, 48] width 39 height 26
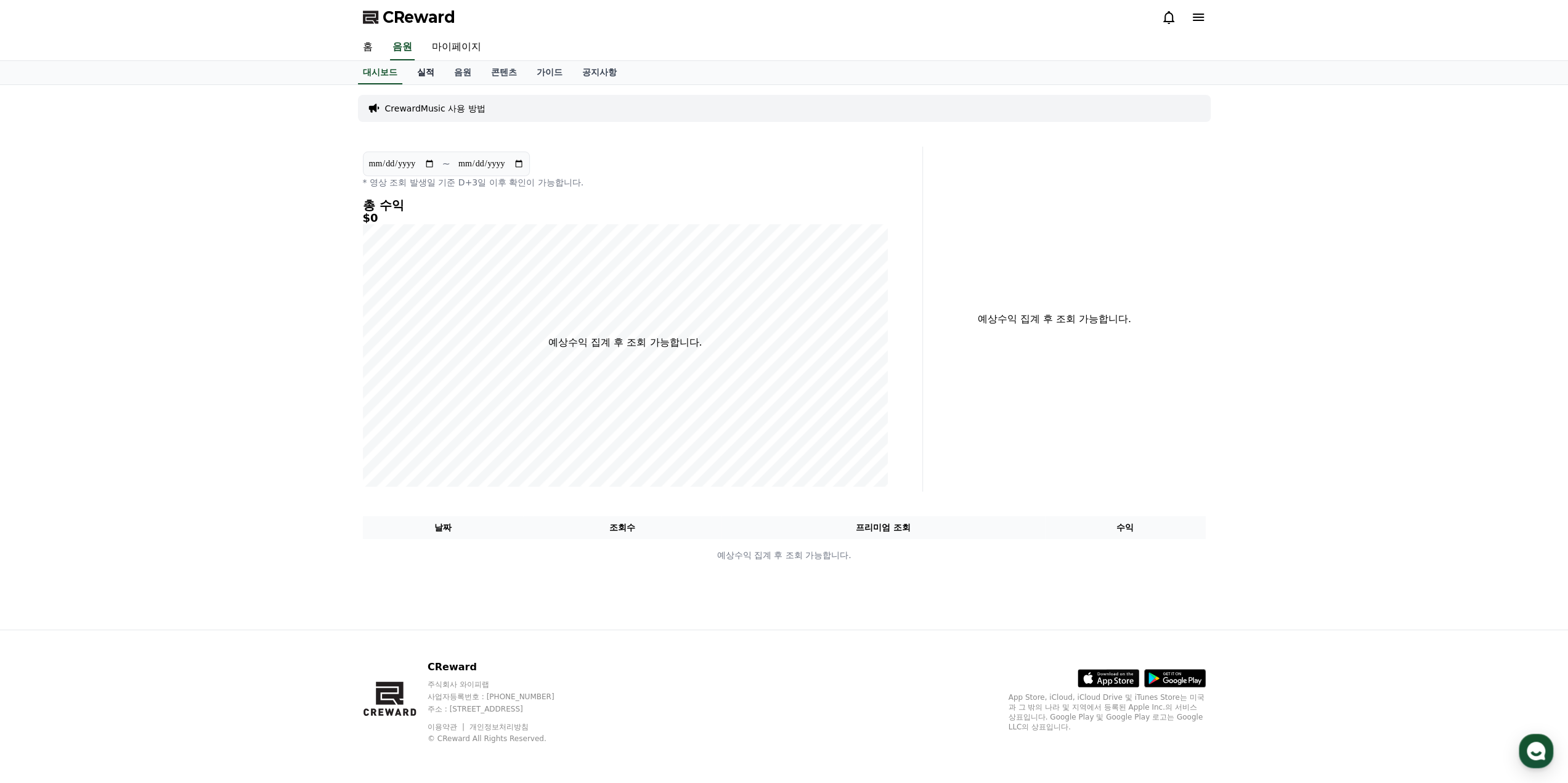
click at [439, 79] on link "실적" at bounding box center [425, 72] width 37 height 23
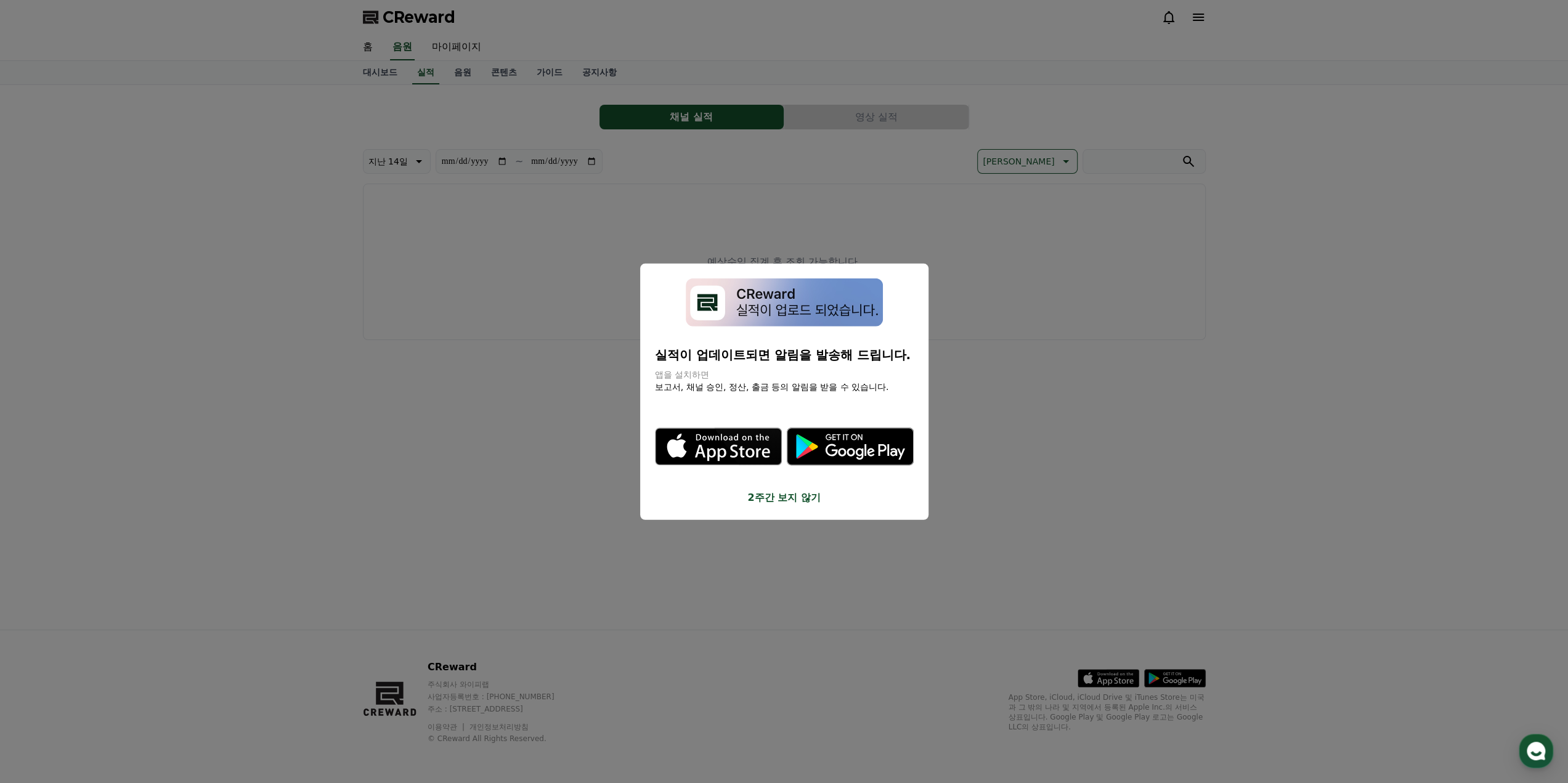
click at [797, 495] on button "2주간 보지 않기" at bounding box center [784, 498] width 259 height 15
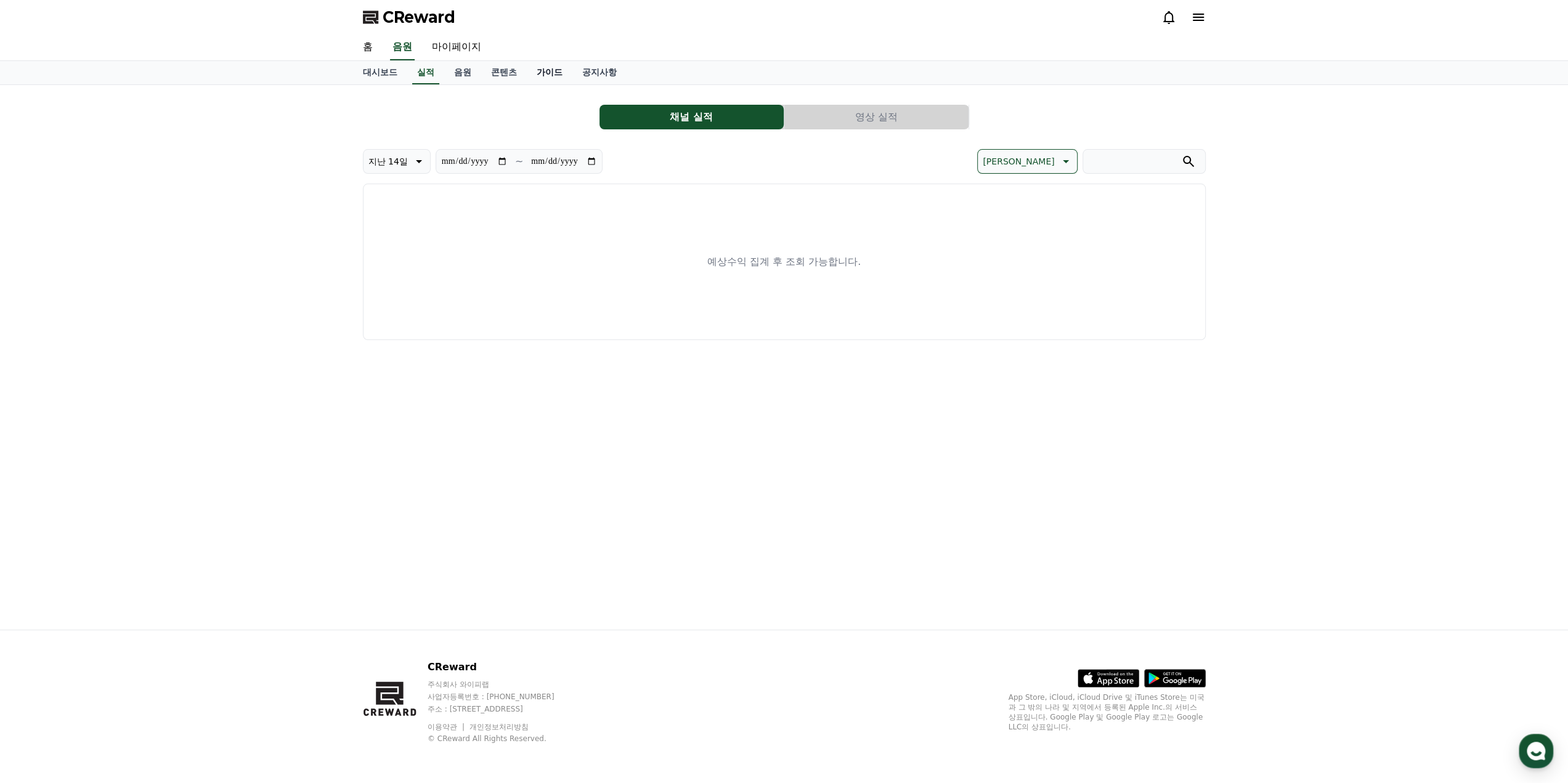
click at [541, 68] on link "가이드" at bounding box center [549, 72] width 45 height 23
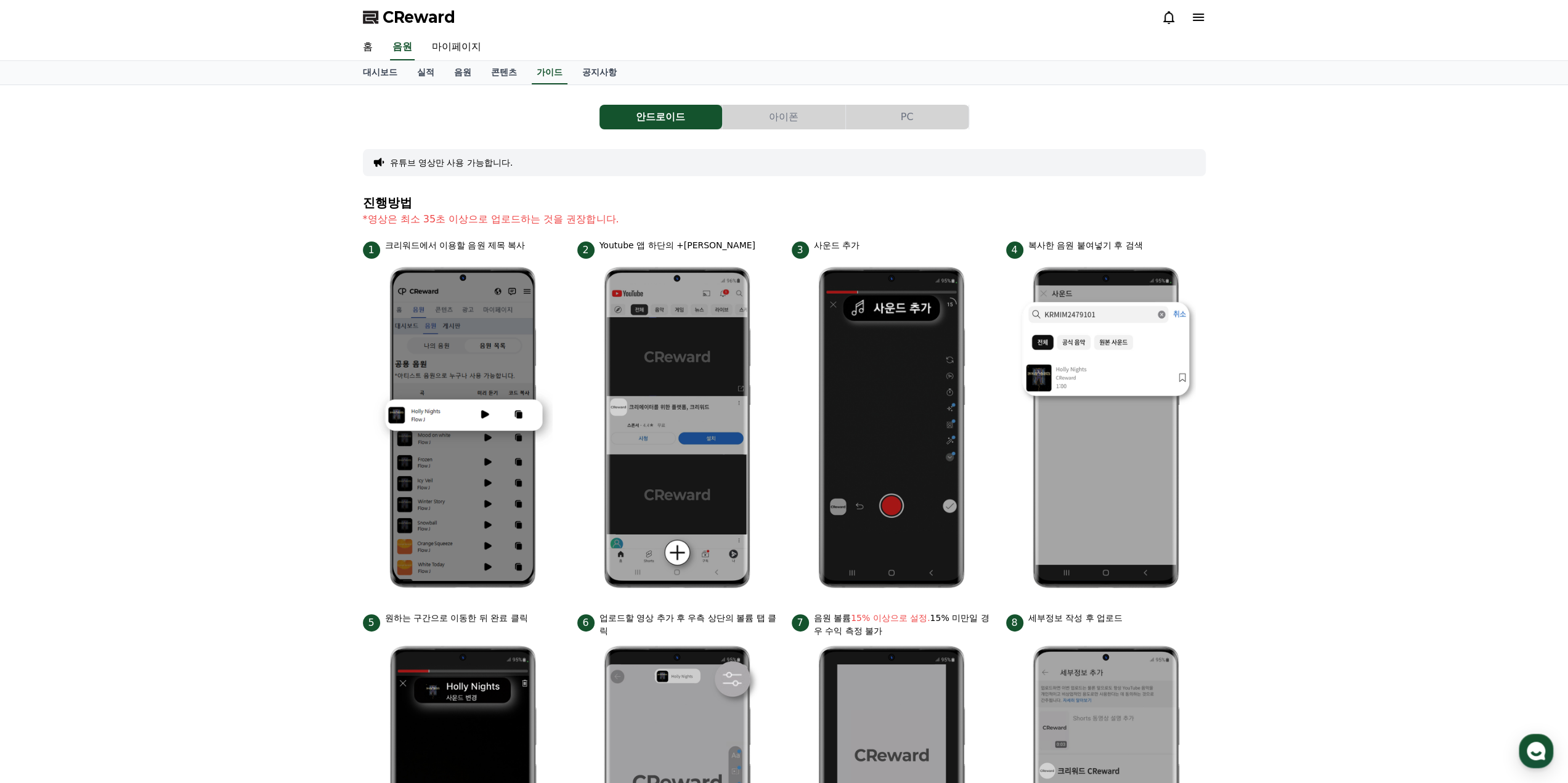
click at [268, 327] on div "안드로이드 아이폰 PC 유튜브 영상만 사용 가능합니다. 진행방법 *영상은 최소 35초 이상으로 업로드하는 것을 권장합니다. 1 크리워드에서 이…" at bounding box center [784, 535] width 1568 height 901
click at [942, 118] on button "PC" at bounding box center [906, 117] width 122 height 25
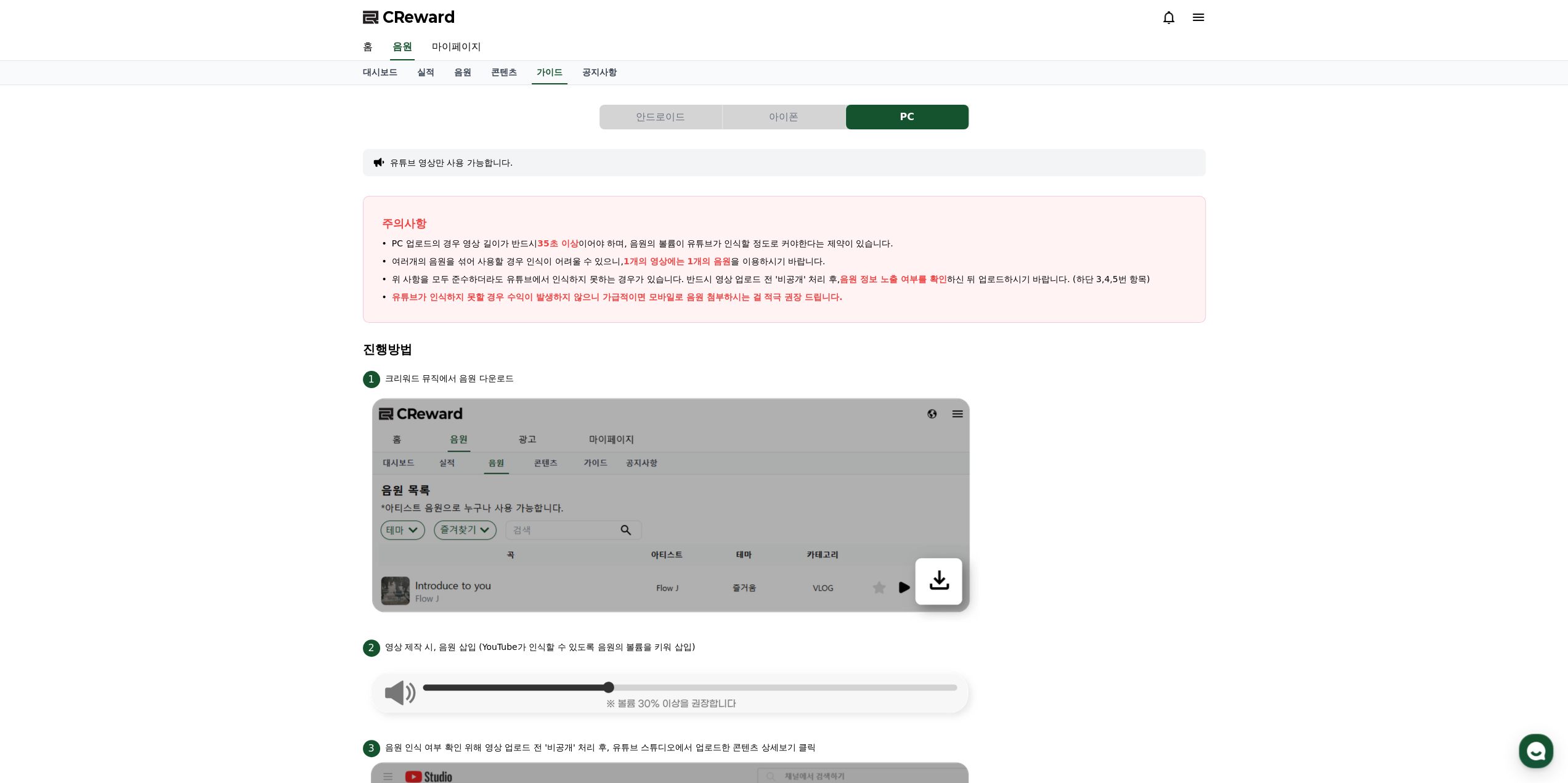
click at [589, 58] on div "홈 음원 마이페이지" at bounding box center [784, 48] width 862 height 26
click at [595, 69] on link "공지사항" at bounding box center [599, 72] width 54 height 23
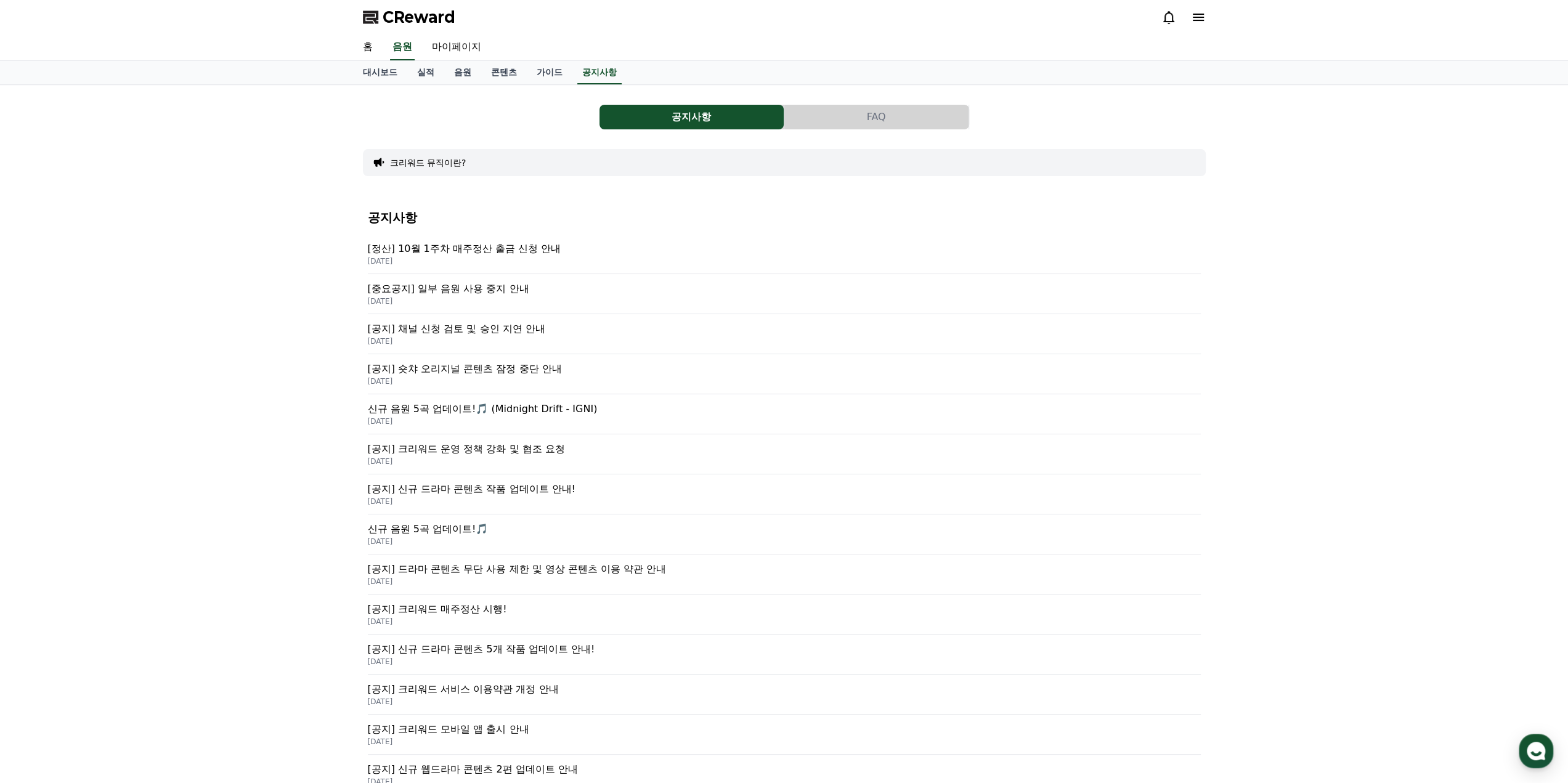
click at [533, 332] on p "[공지] 채널 신청 검토 및 승인 지연 안내" at bounding box center [784, 329] width 833 height 15
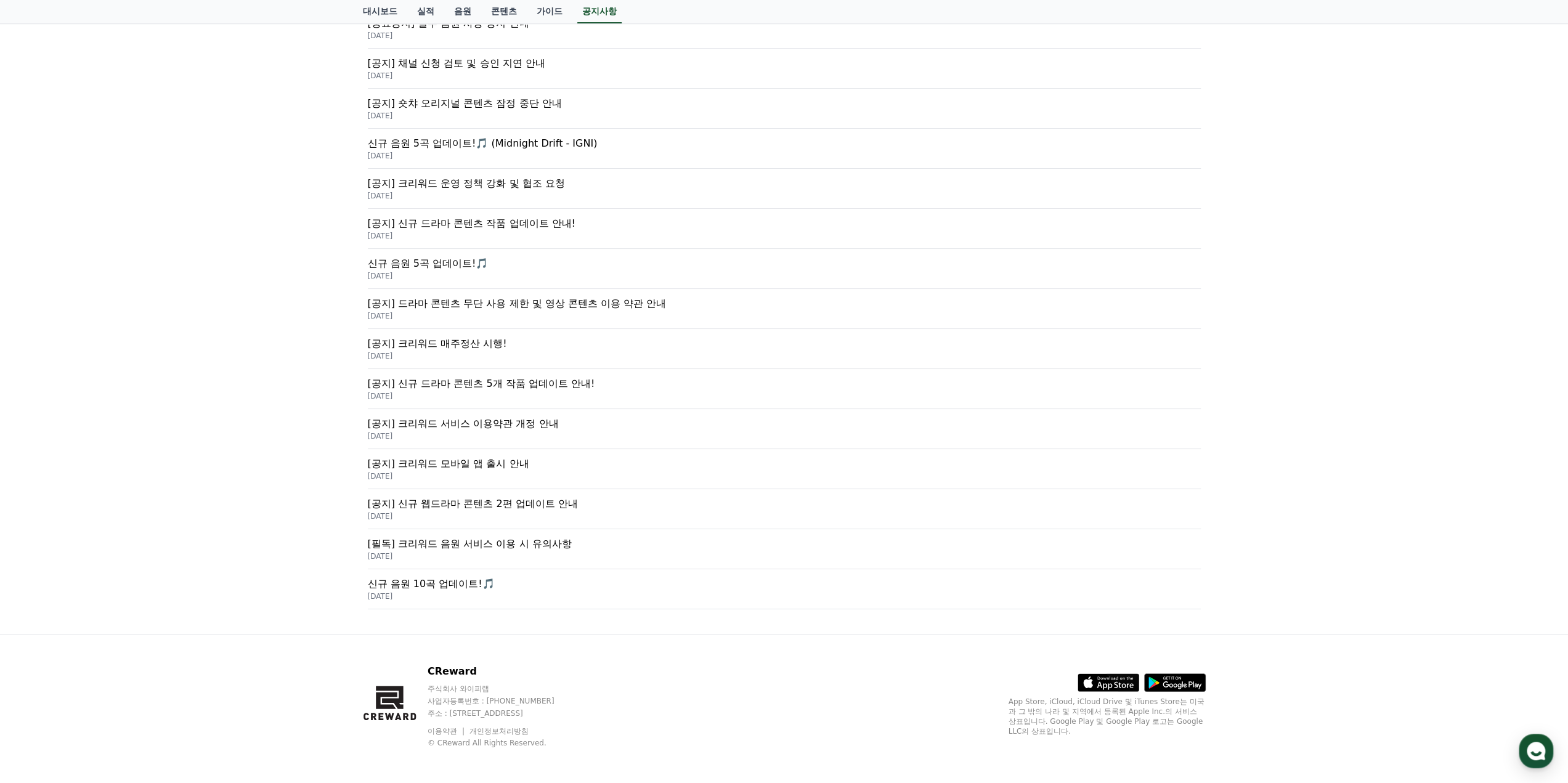
click at [468, 352] on p "[DATE]" at bounding box center [784, 356] width 833 height 10
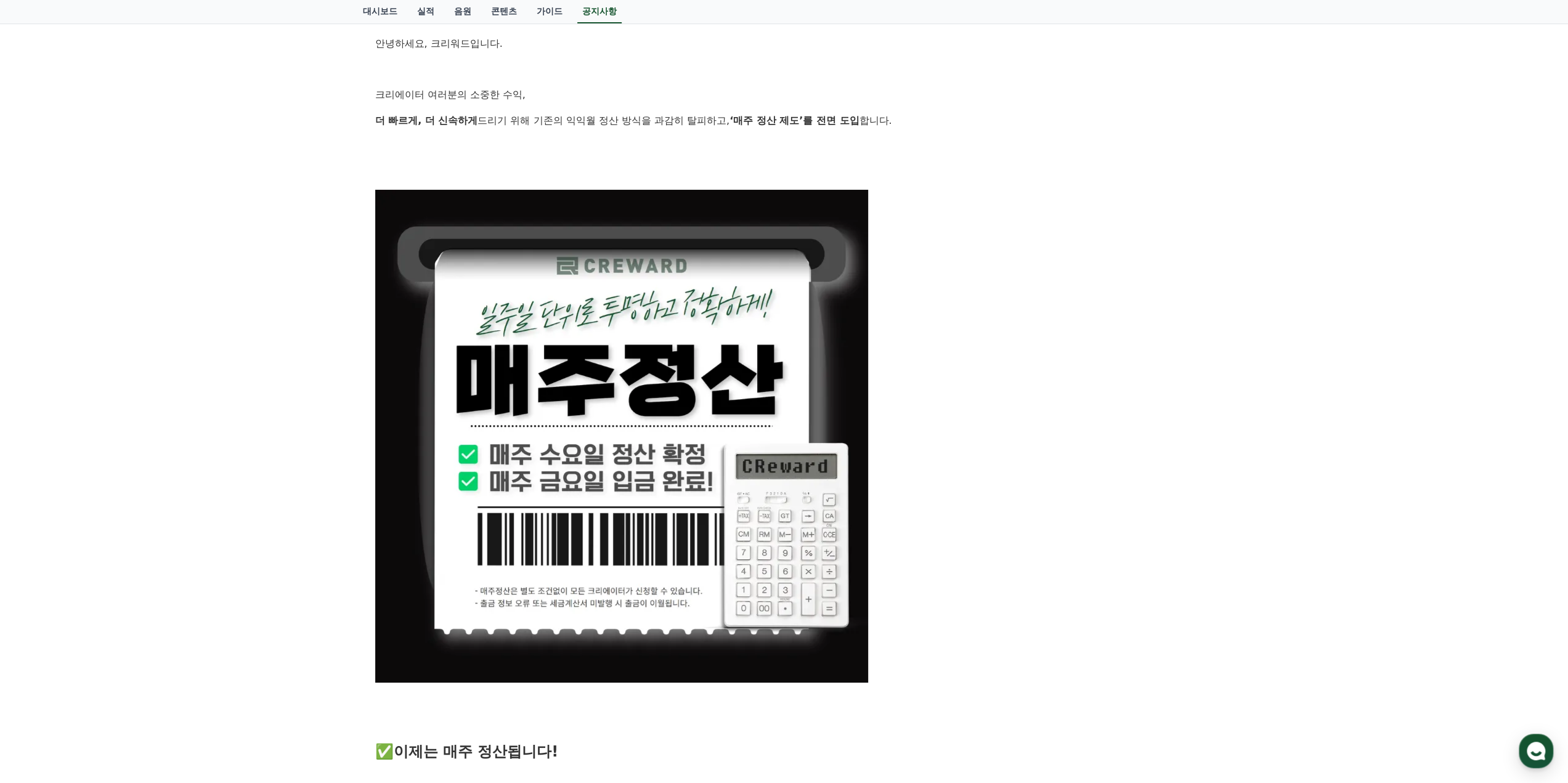
scroll to position [432, 0]
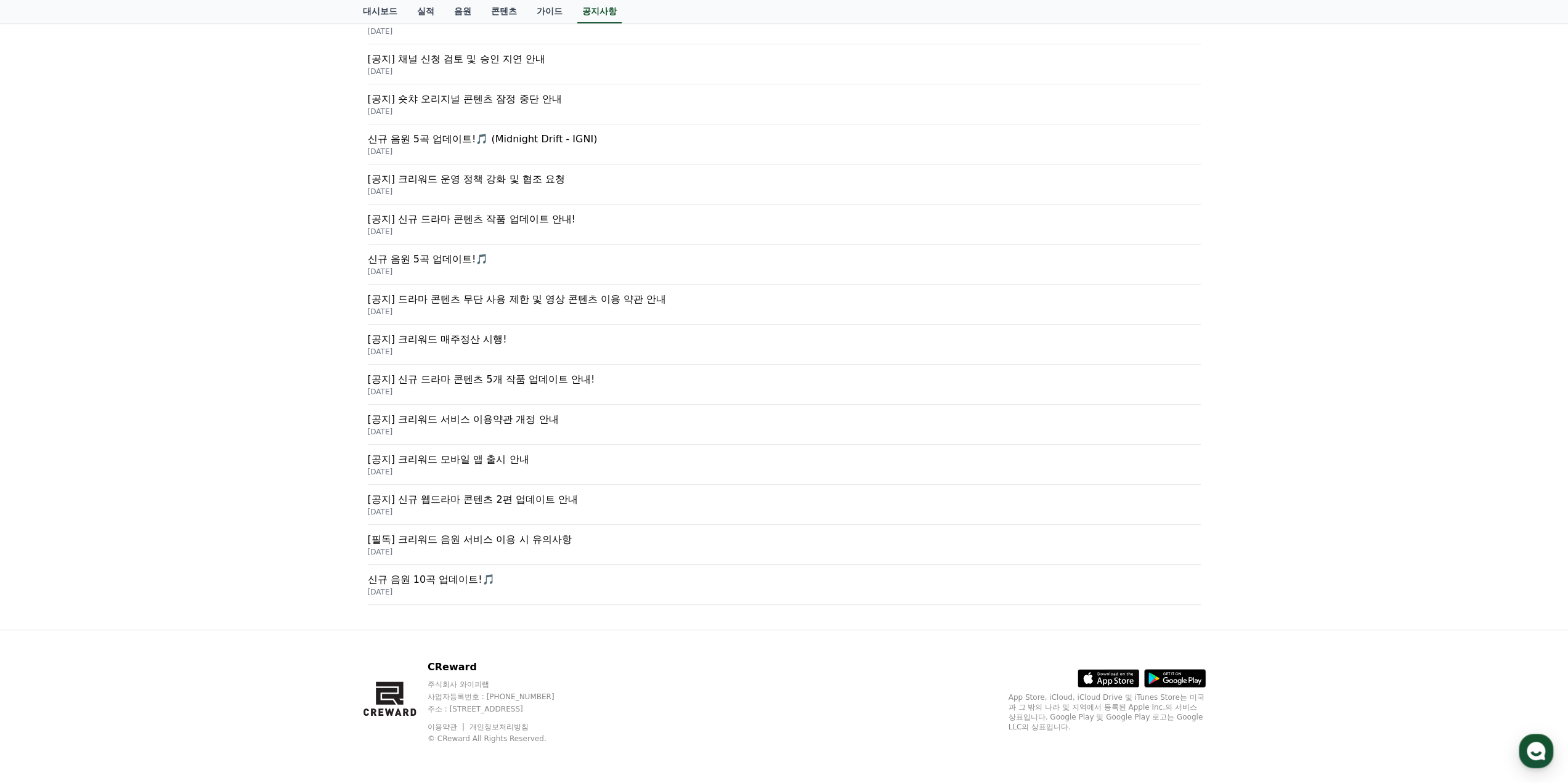
scroll to position [266, 0]
click at [402, 580] on p "신규 음원 10곡 업데이트!🎵" at bounding box center [784, 584] width 833 height 15
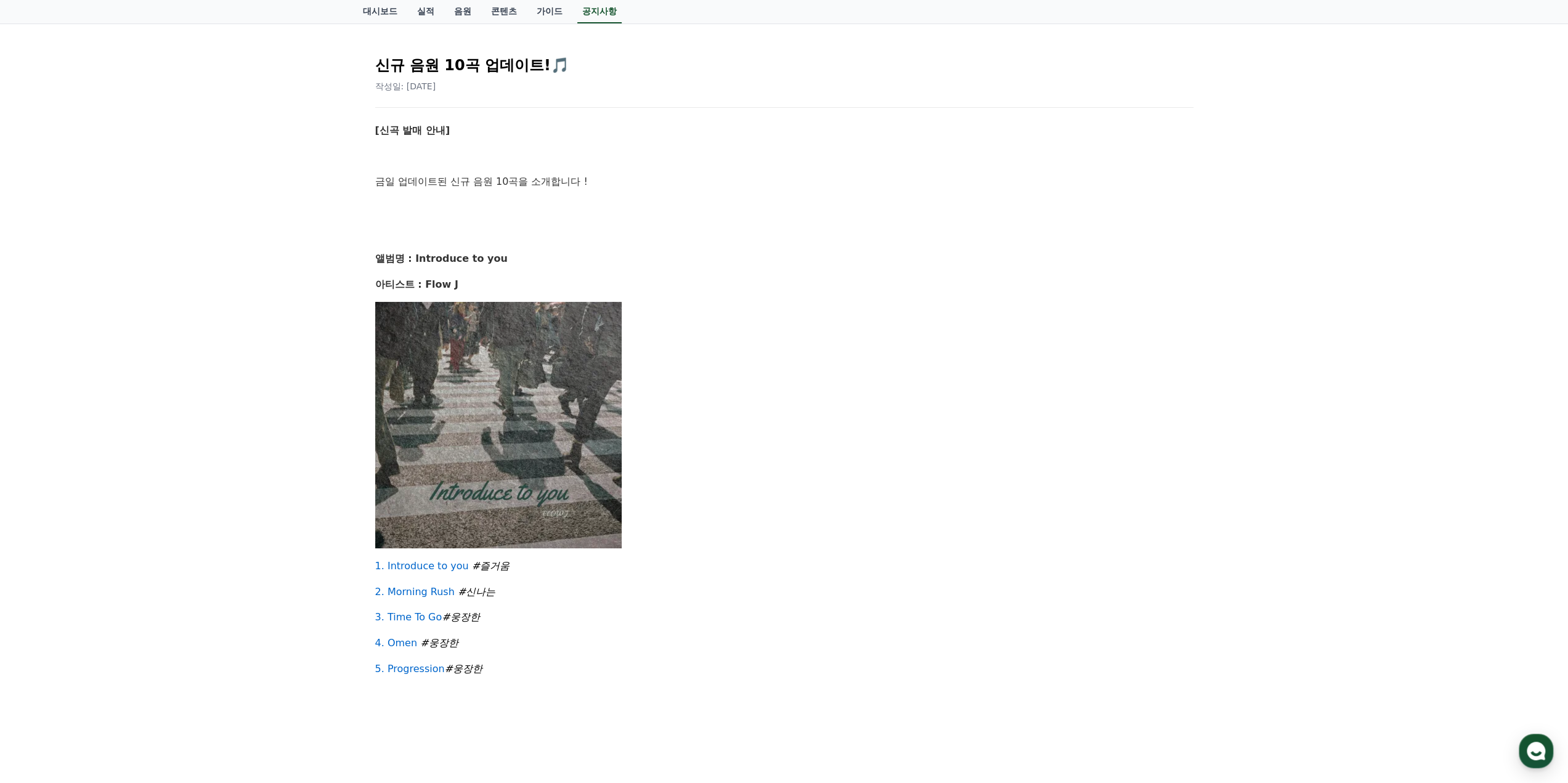
scroll to position [123, 0]
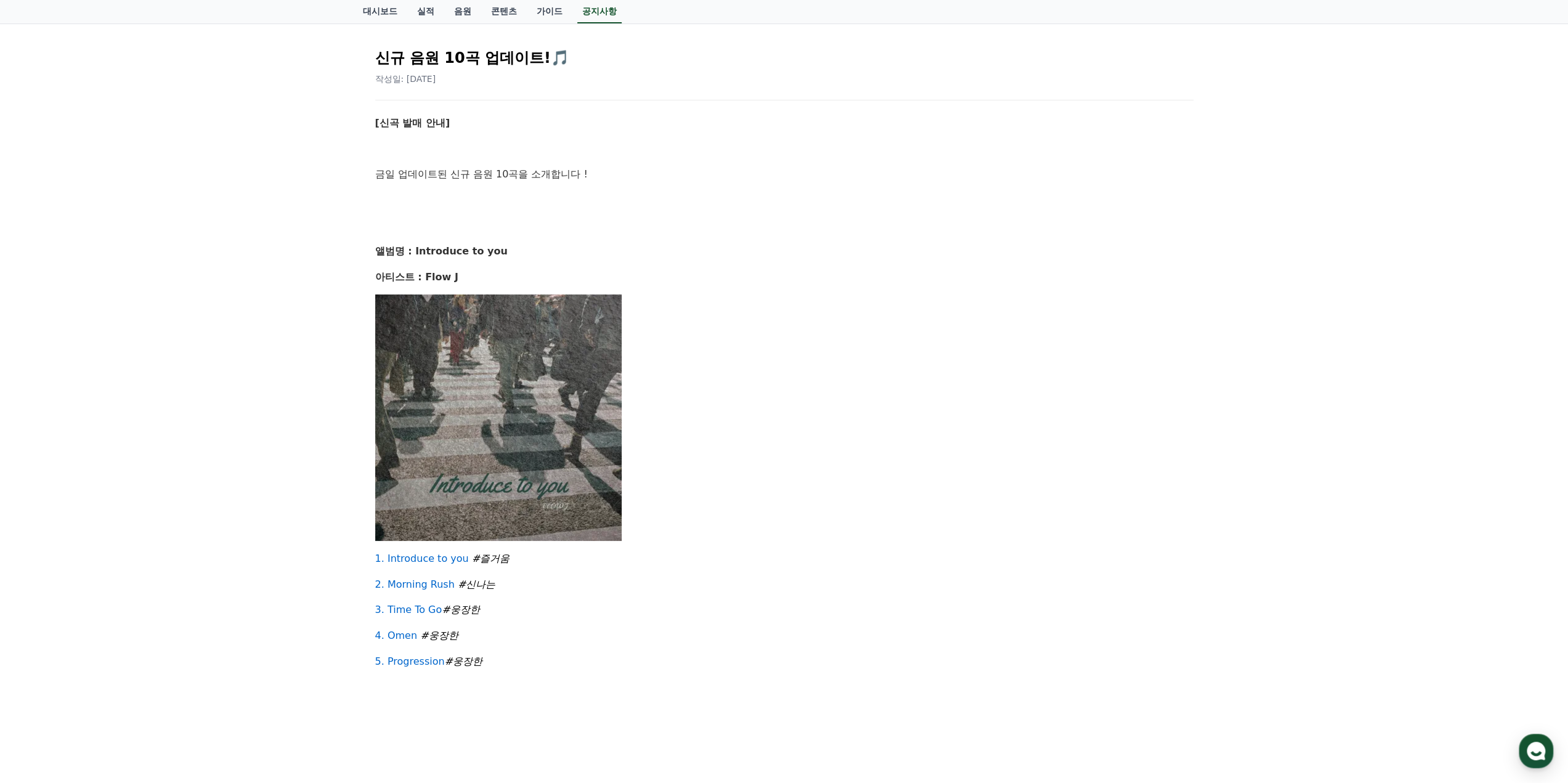
scroll to position [266, 0]
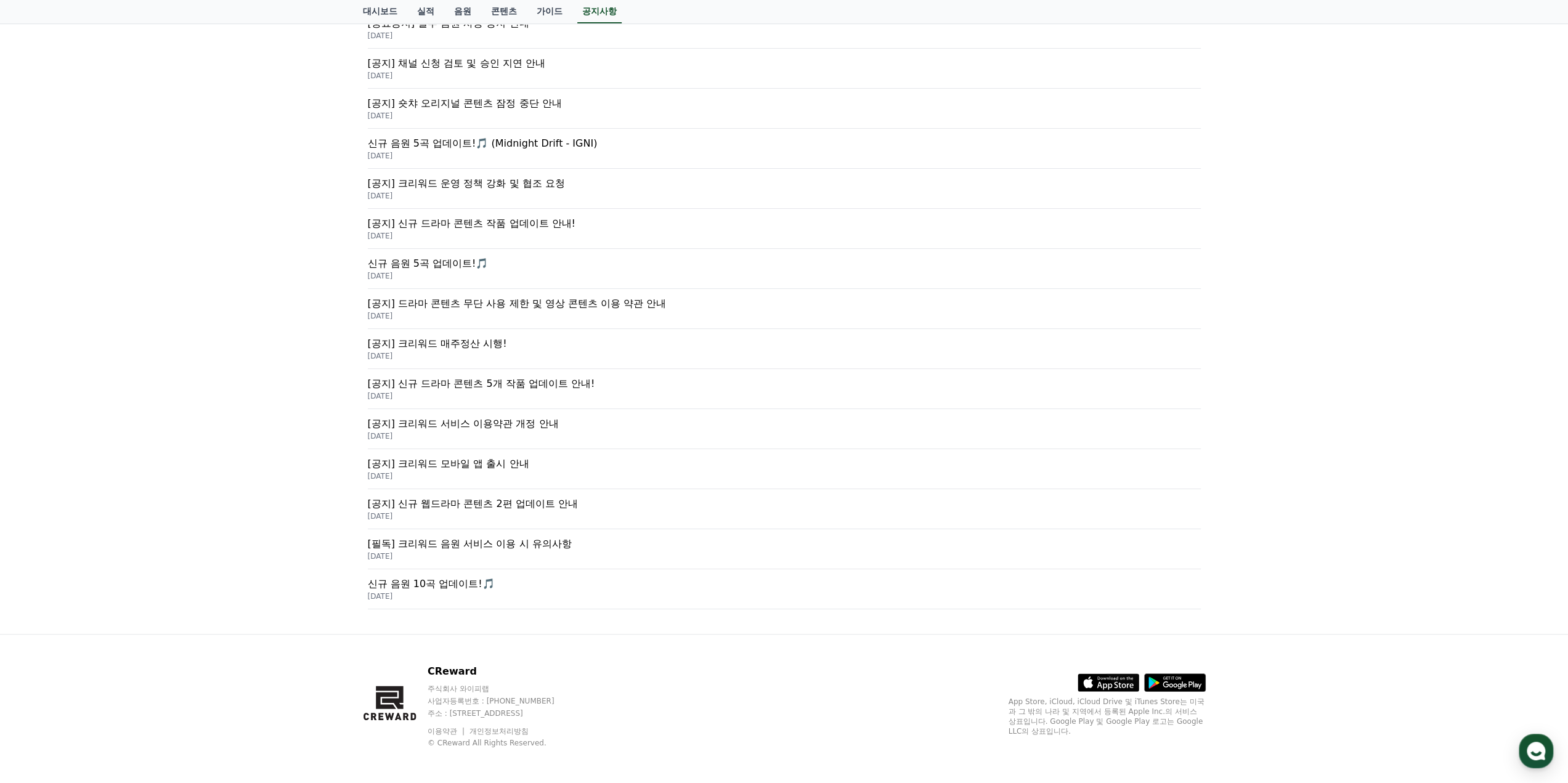
click at [284, 416] on div "공지사항 FAQ 크리워드 뮤직이란? 공지사항 [정산] 10월 1주차 매주정산 출금 신청 안내 [DATE] [중요공지] 일부 음원 사용 중지 안…" at bounding box center [784, 226] width 1568 height 814
click at [480, 539] on p "[필독] 크리워드 음원 서비스 이용 시 유의사항" at bounding box center [784, 544] width 833 height 15
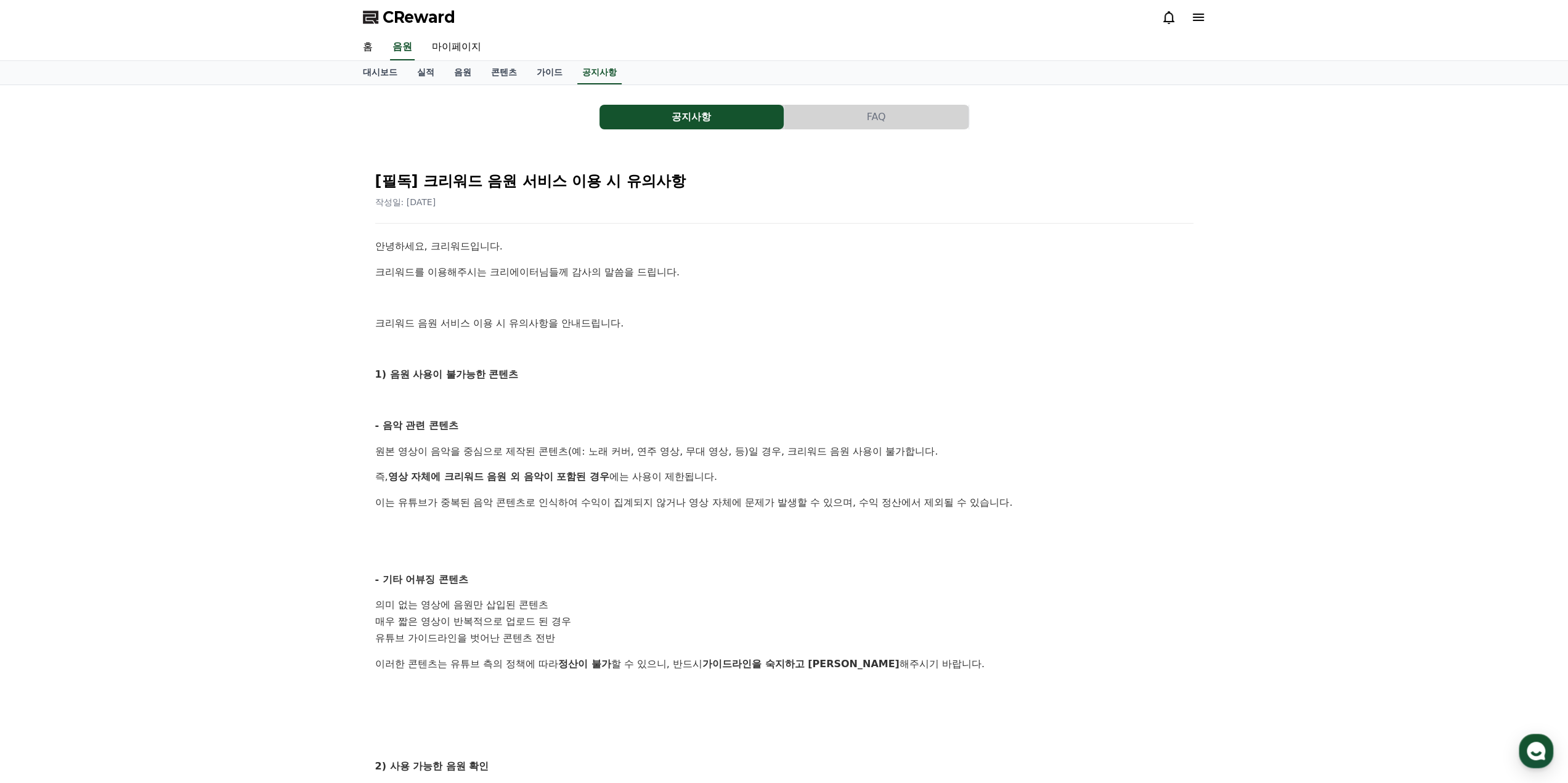
click at [480, 539] on div "안녕하세요, 크리워드입니다. 크리워드를 이용해주시는 크리에이터님들께 감사의 말씀을 드립니다. 크리워드 음원 서비스 이용 시 유의사항을 안내드립…" at bounding box center [784, 647] width 818 height 818
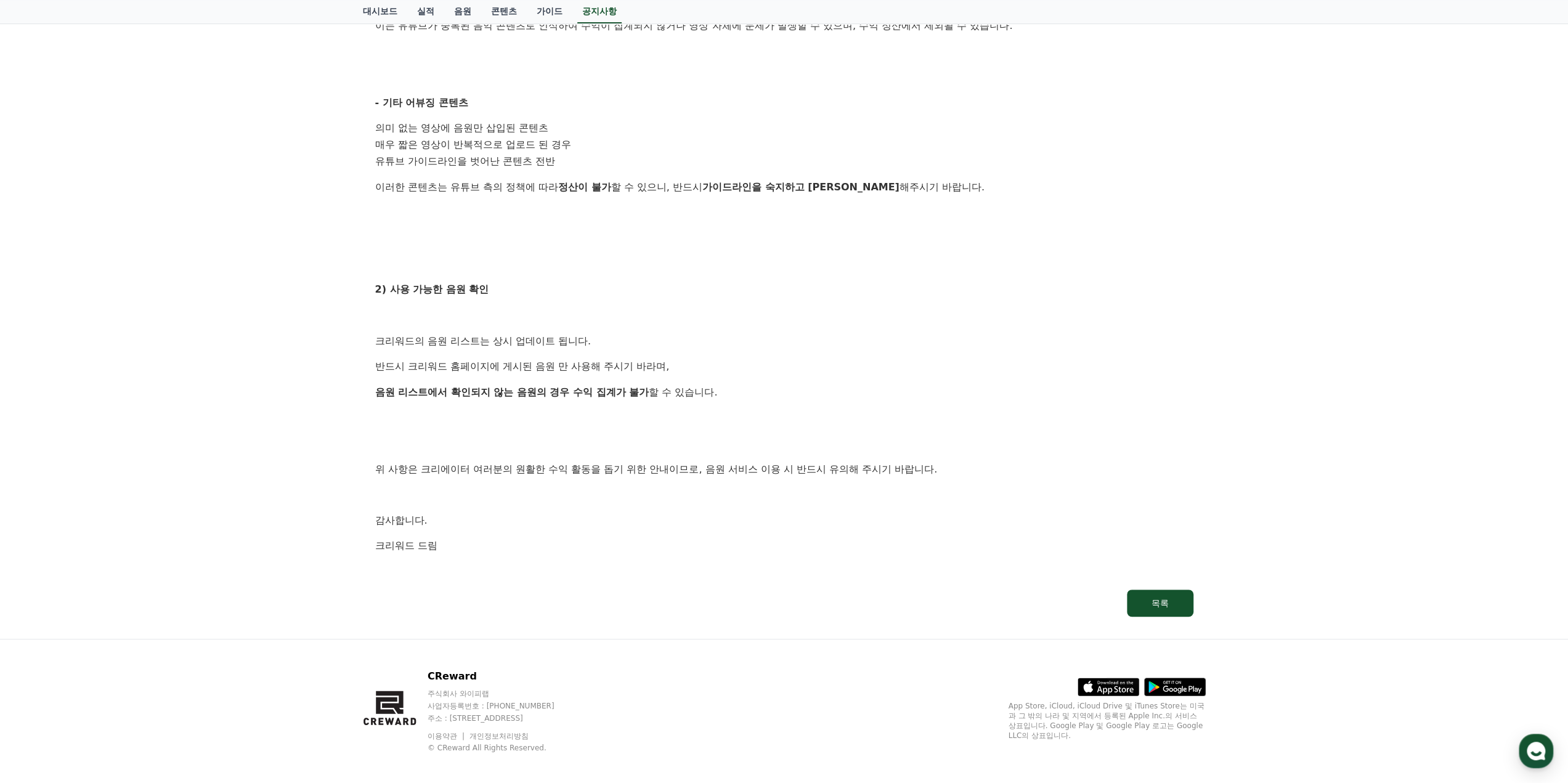
scroll to position [483, 0]
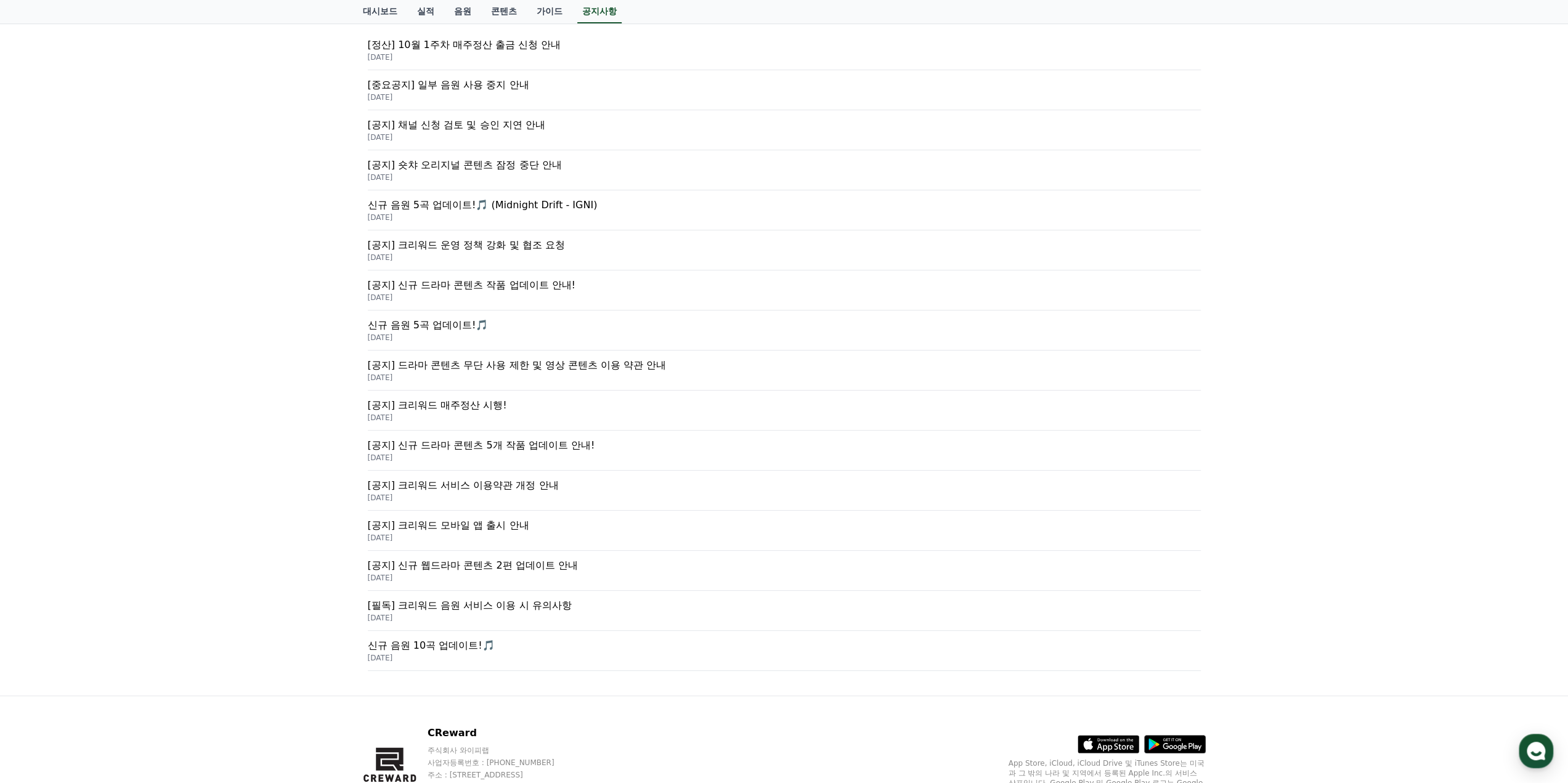
scroll to position [19, 0]
